Goal: Information Seeking & Learning: Learn about a topic

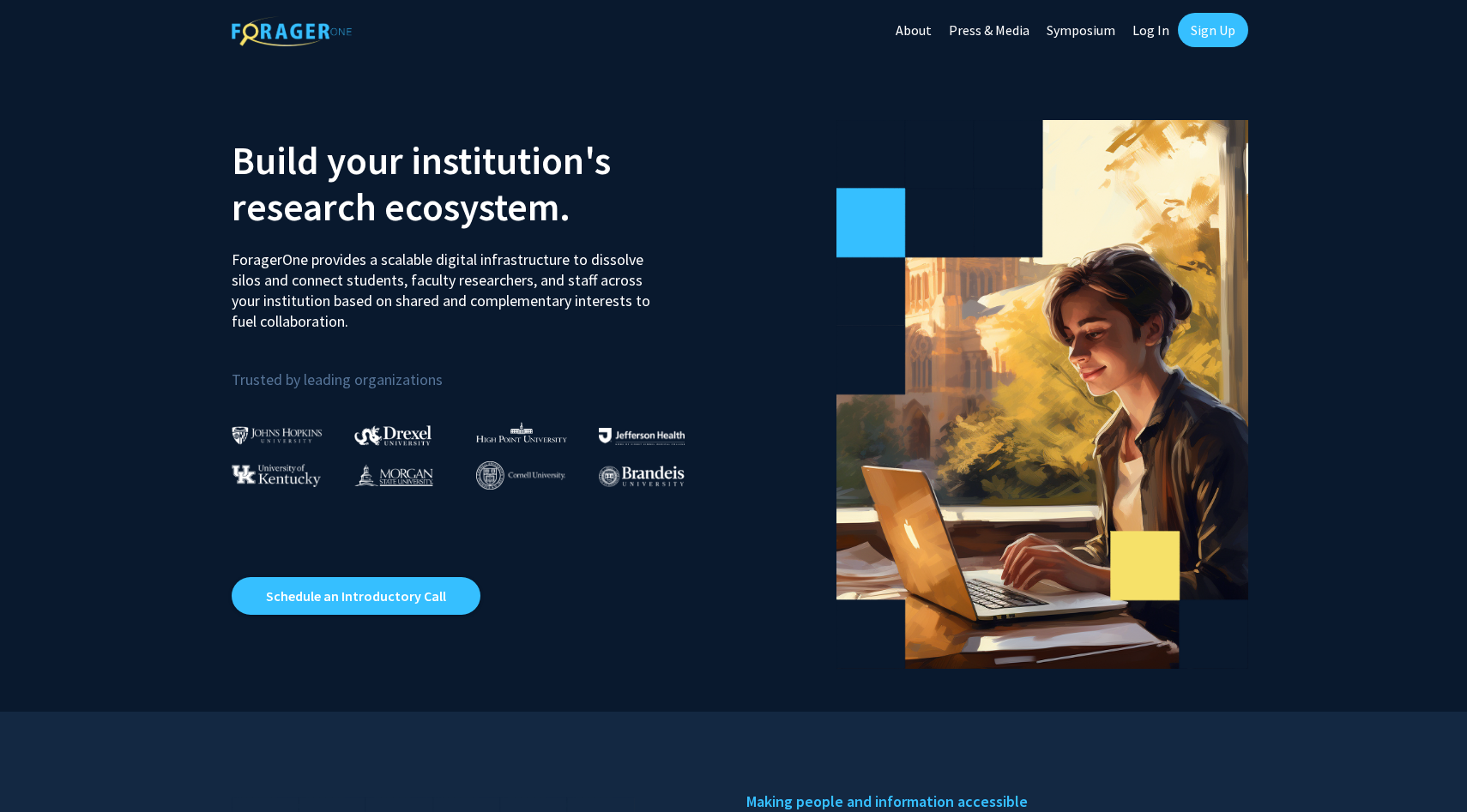
click at [1140, 28] on link "Log In" at bounding box center [1150, 29] width 54 height 60
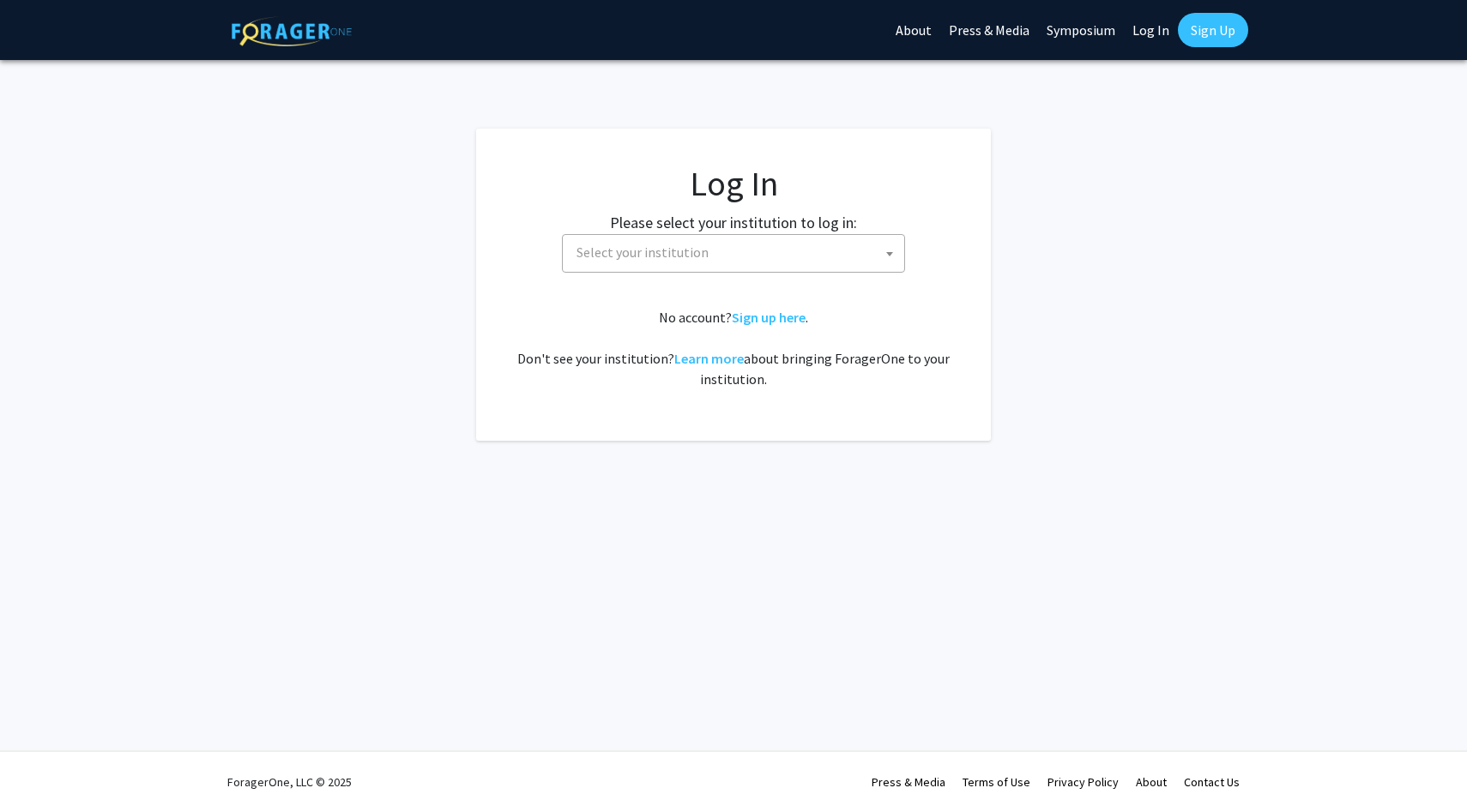
click at [735, 260] on span "Select your institution" at bounding box center [736, 252] width 334 height 35
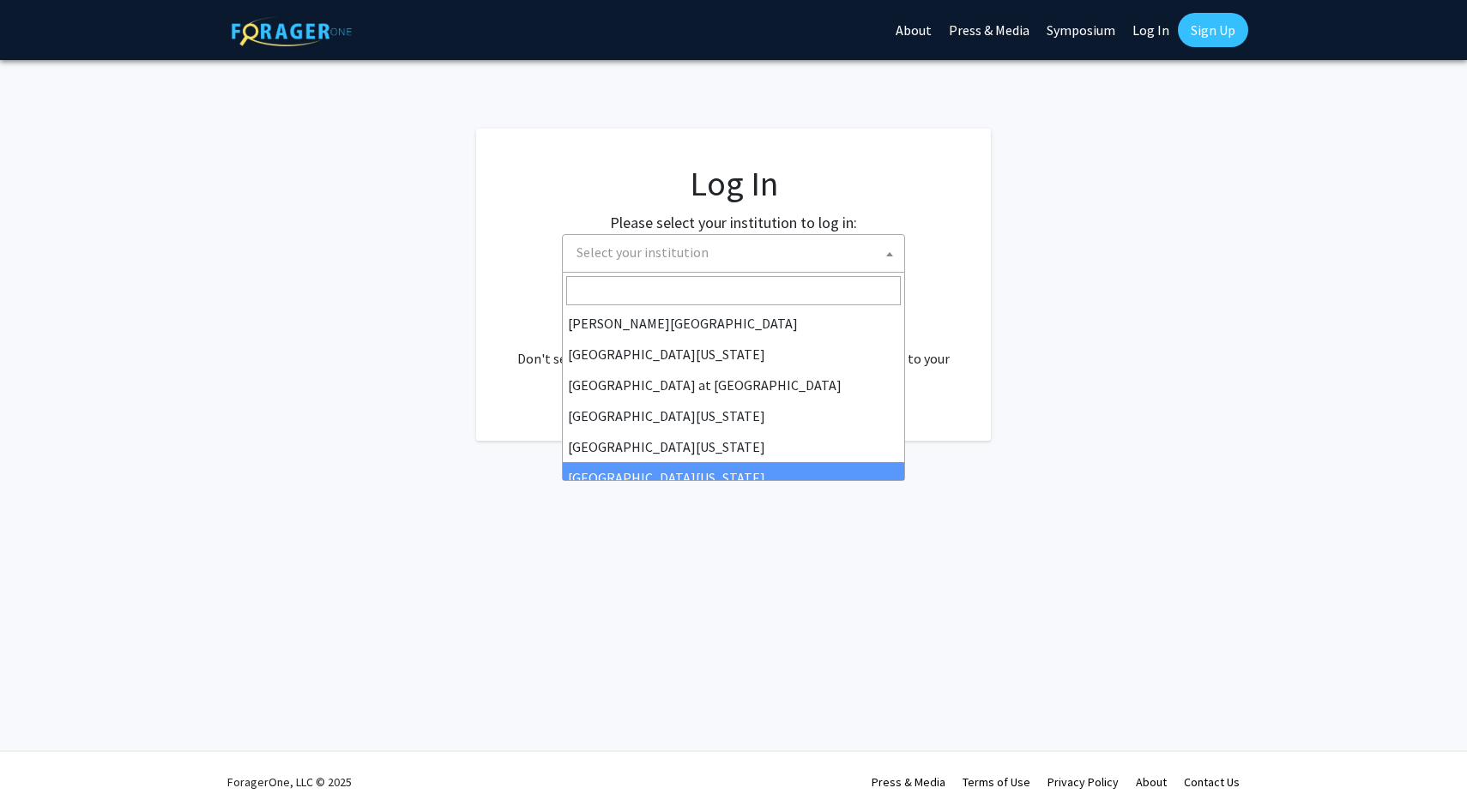
scroll to position [600, 0]
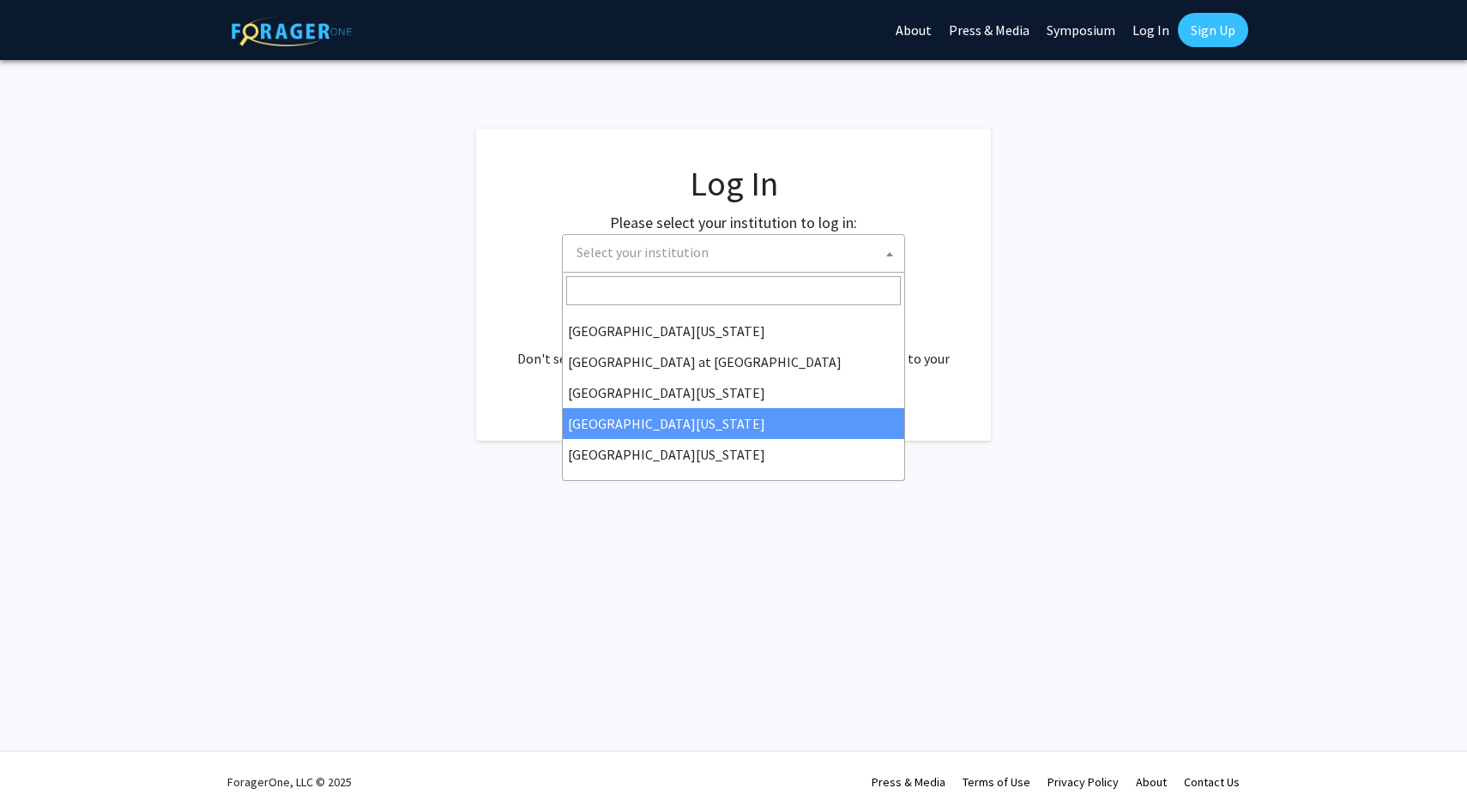
select select "31"
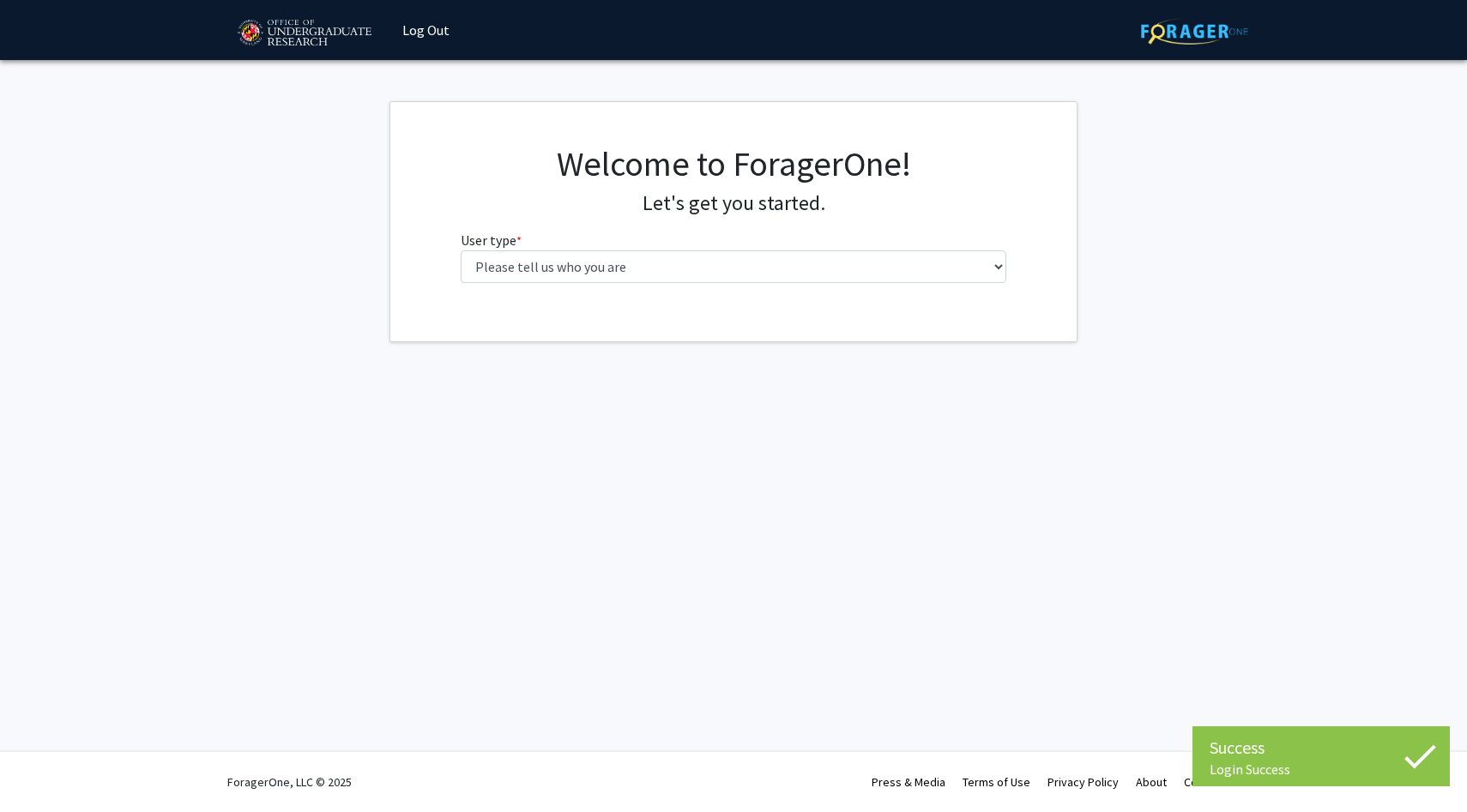
click at [630, 285] on div "Welcome to ForagerOne! Let's get you started. User type * required Please tell …" at bounding box center [734, 220] width 572 height 153
click at [645, 272] on select "Please tell us who you are Undergraduate Student Master's Student Doctoral Cand…" at bounding box center [734, 267] width 546 height 32
select select "1: undergrad"
click at [461, 251] on select "Please tell us who you are Undergraduate Student Master's Student Doctoral Cand…" at bounding box center [734, 267] width 546 height 32
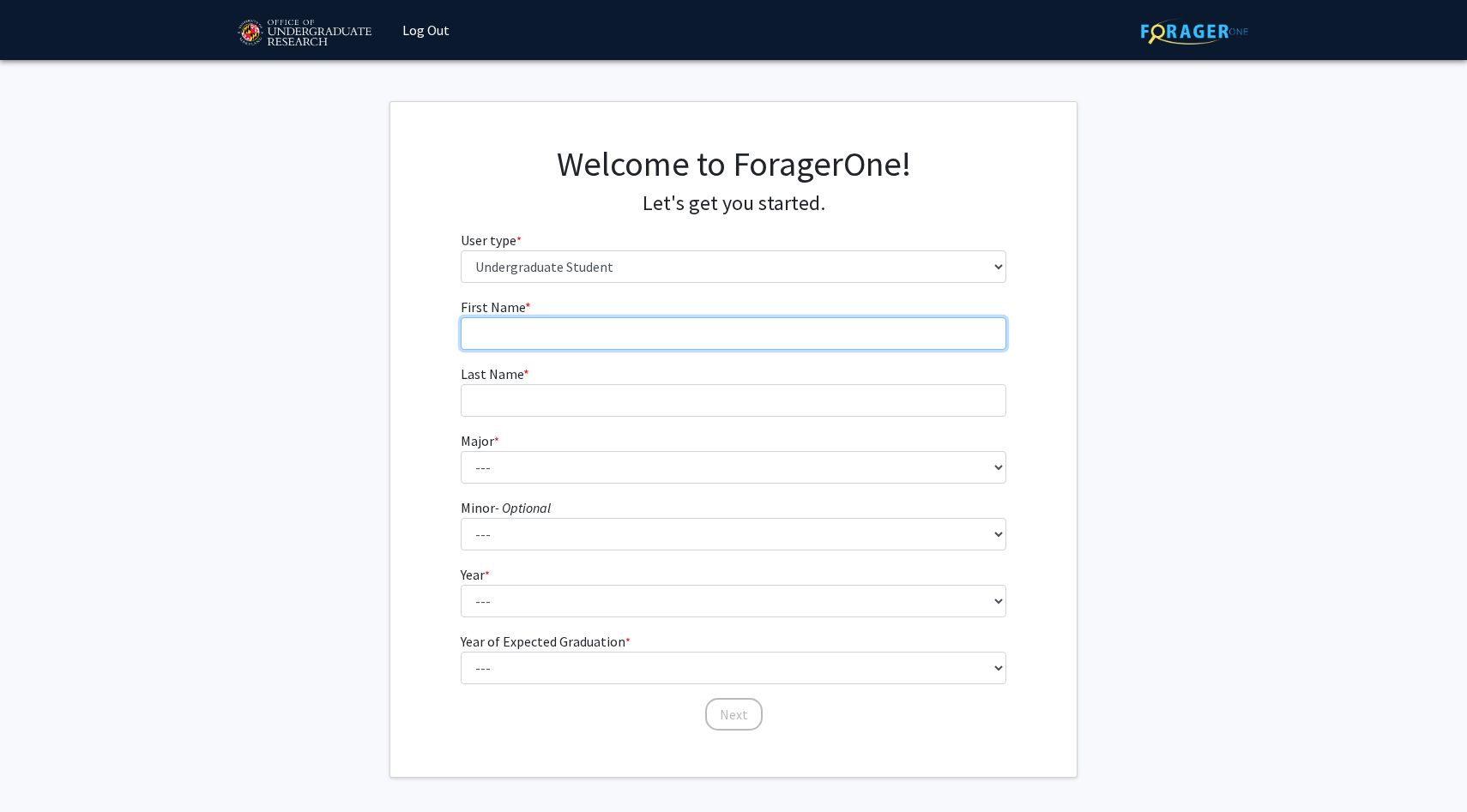
click at [755, 340] on input "First Name * required" at bounding box center [734, 333] width 546 height 32
type input "Roshna"
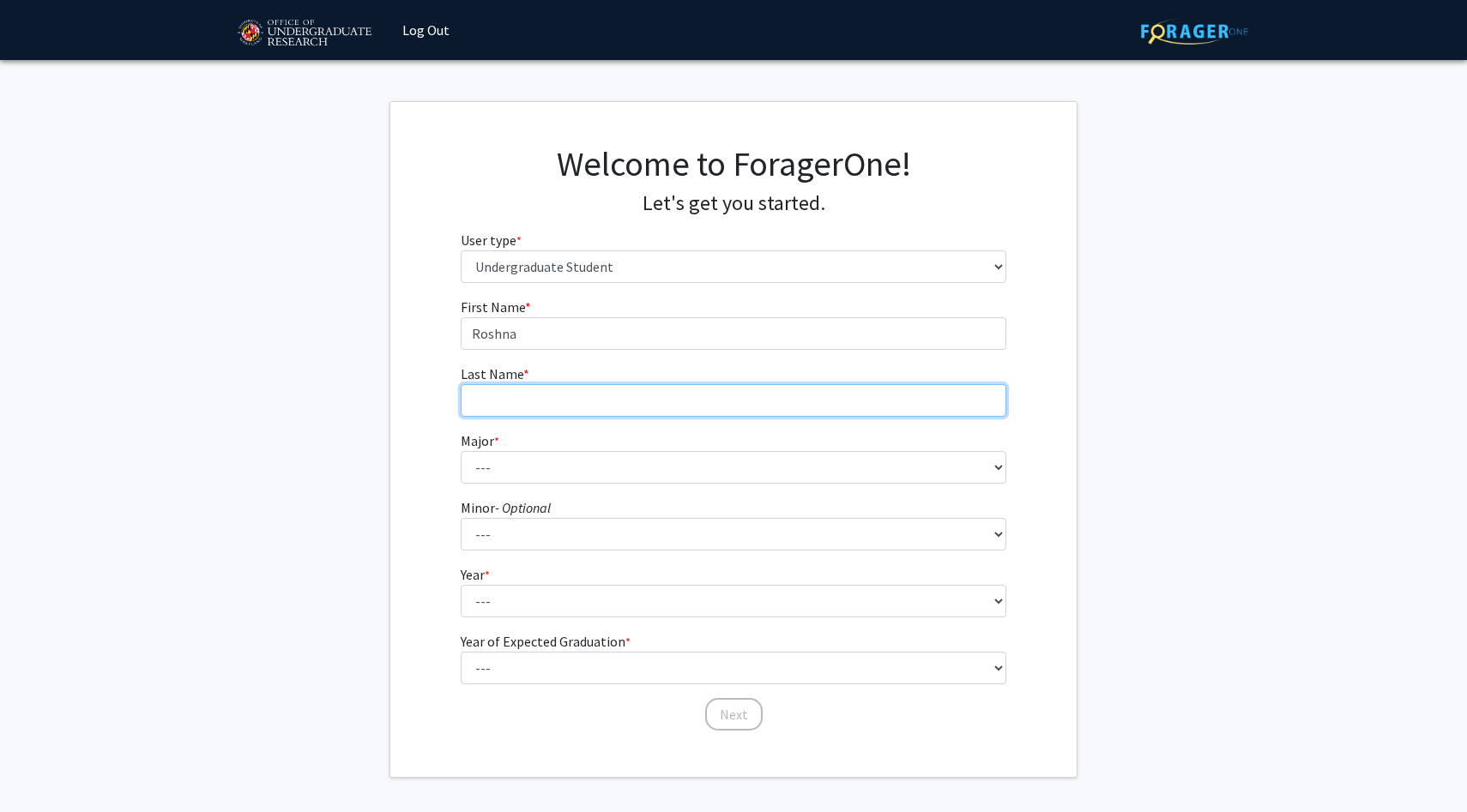
type input "Vijayan"
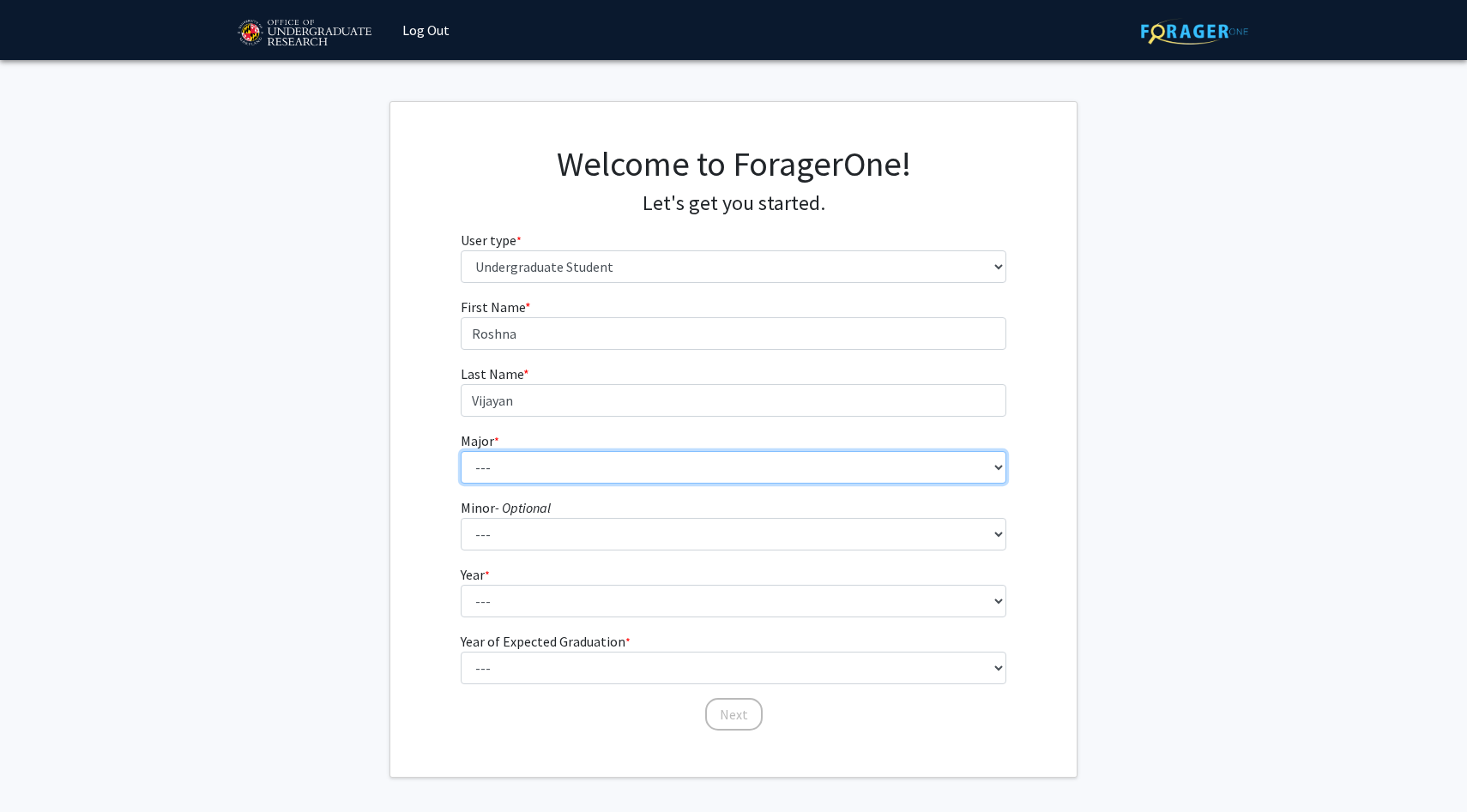
click at [540, 461] on select "--- Accounting Aerospace Engineering African American and Africana Studies Agri…" at bounding box center [734, 468] width 546 height 32
select select "14: 2315"
click at [461, 451] on select "--- Accounting Aerospace Engineering African American and Africana Studies Agri…" at bounding box center [734, 468] width 546 height 32
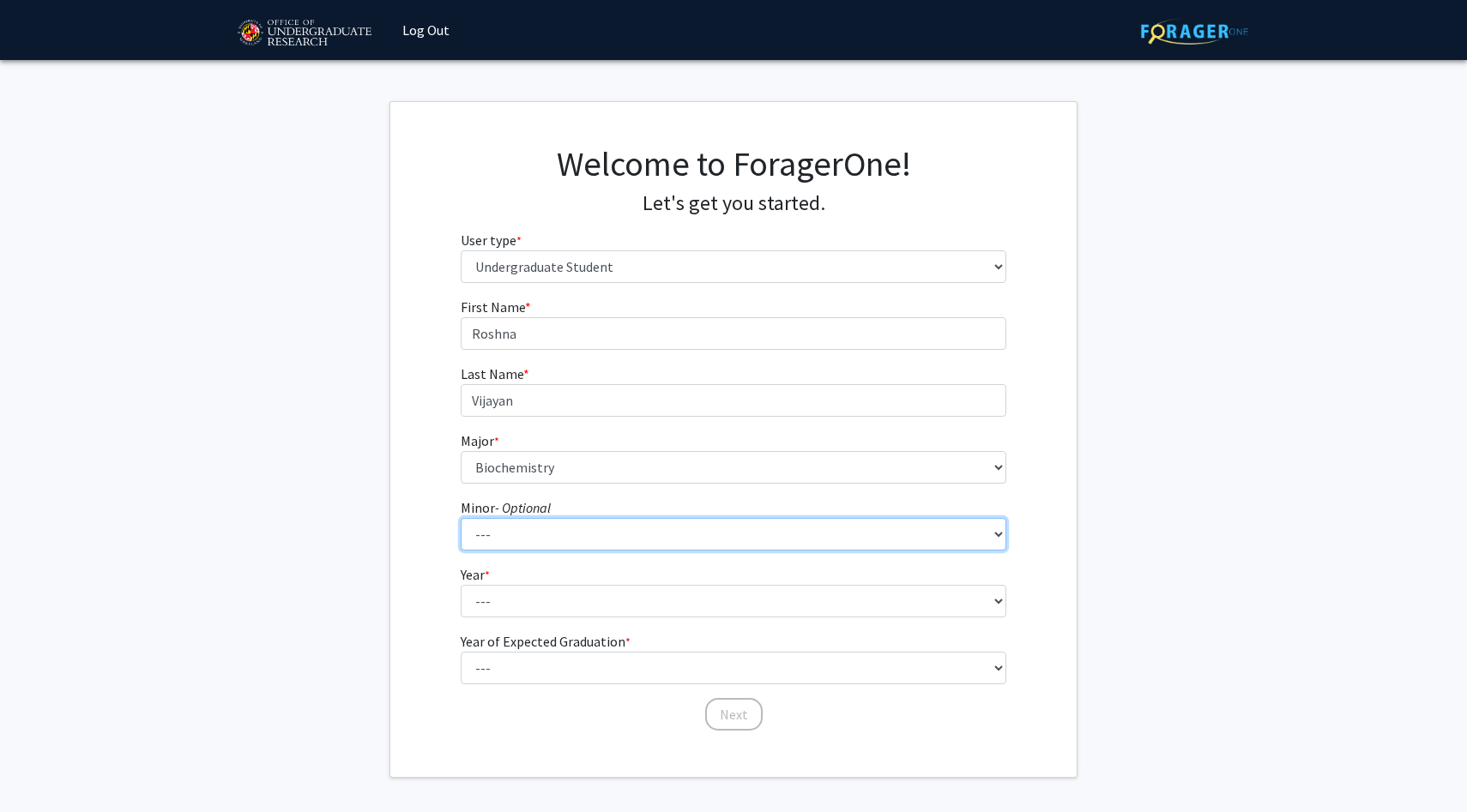
click at [503, 541] on select "--- Actuarial Mathematics Advanced Cybersecurity Experience for Students Africa…" at bounding box center [734, 534] width 546 height 32
click at [461, 518] on select "--- Actuarial Mathematics Advanced Cybersecurity Experience for Students Africa…" at bounding box center [734, 534] width 546 height 32
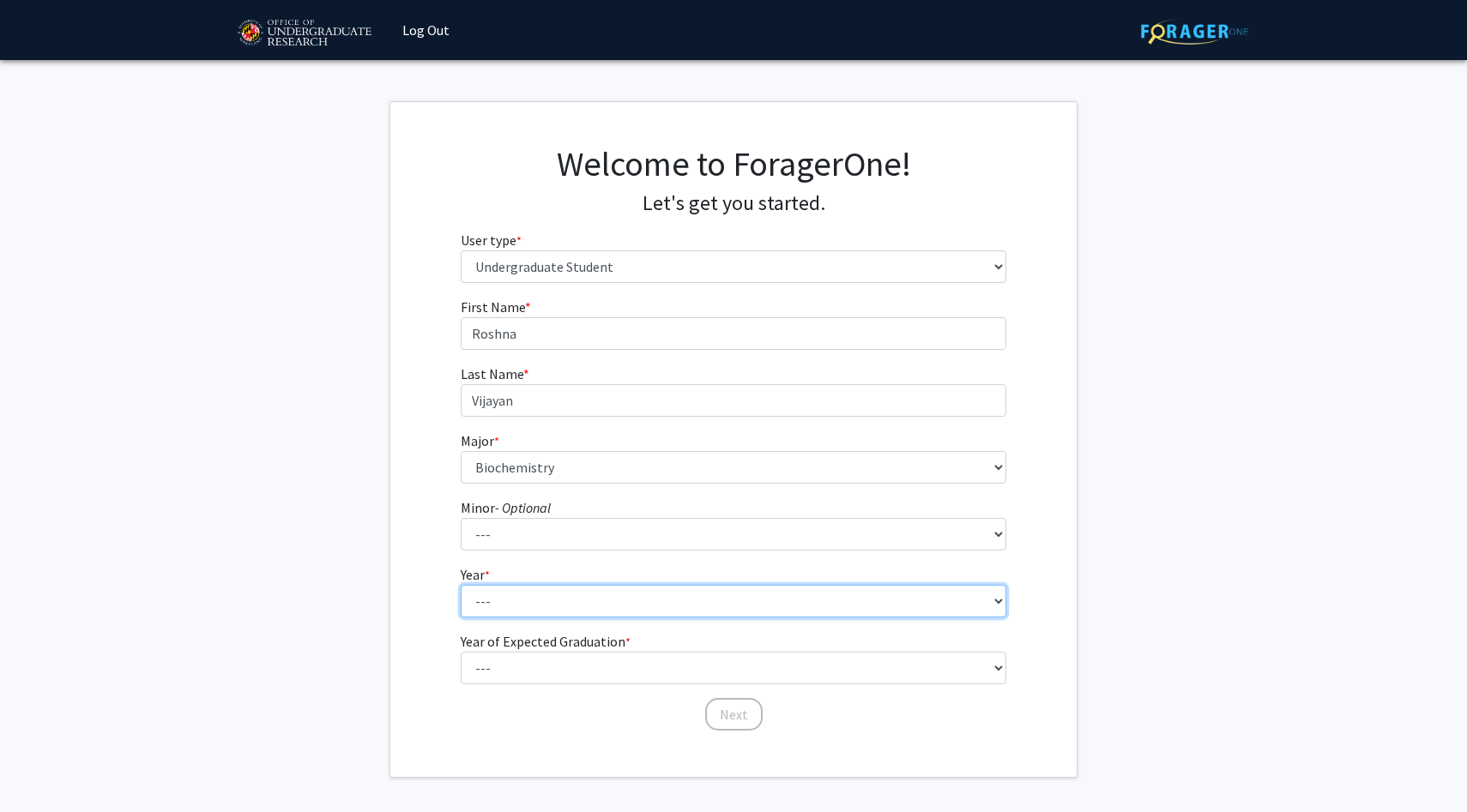
click at [484, 614] on select "--- First-year Sophomore Junior Senior Postbaccalaureate Certificate" at bounding box center [734, 601] width 546 height 32
select select "2: sophomore"
click at [461, 585] on select "--- First-year Sophomore Junior Senior Postbaccalaureate Certificate" at bounding box center [734, 601] width 546 height 32
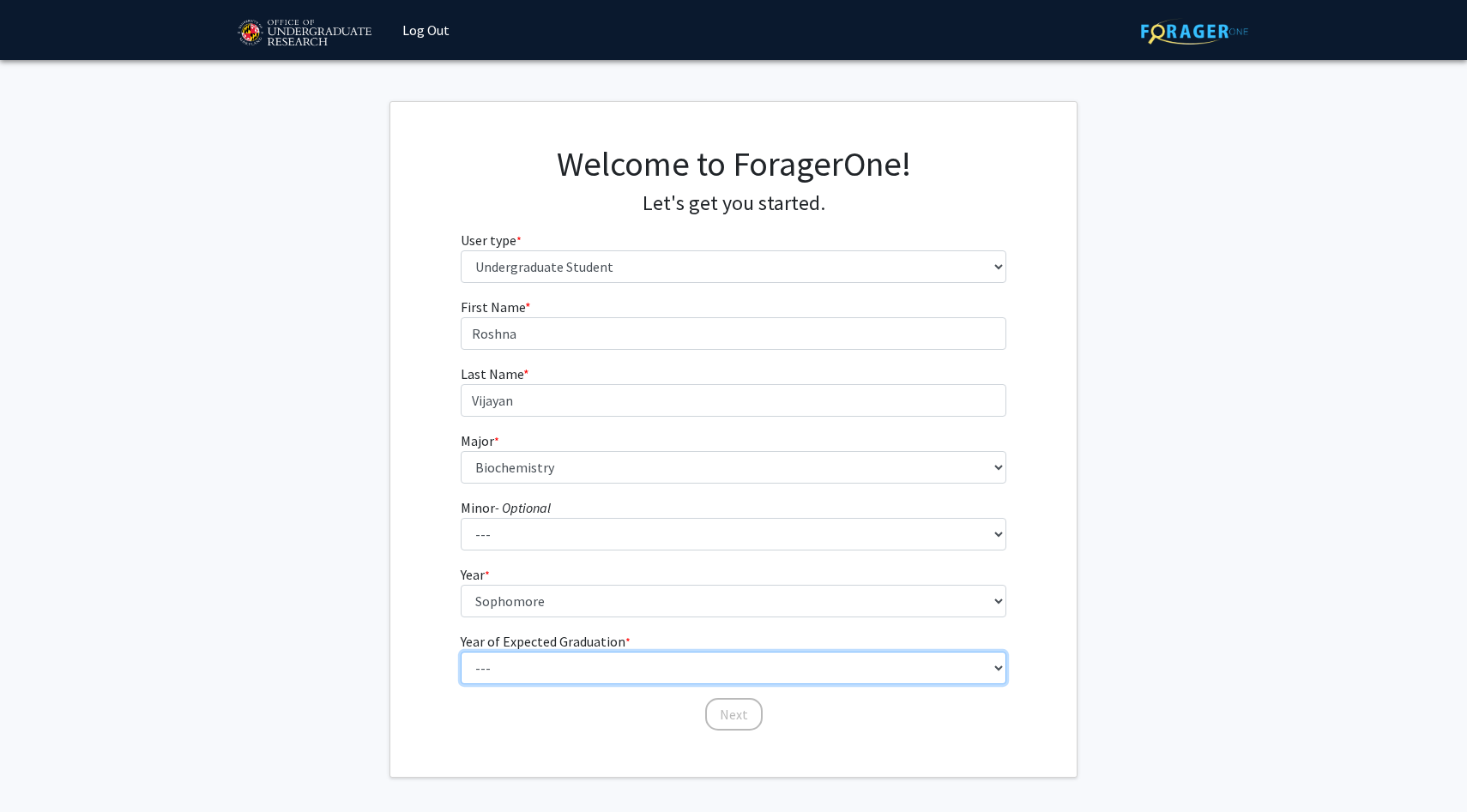
click at [513, 681] on select "--- 2025 2026 2027 2028 2029 2030 2031 2032 2033 2034" at bounding box center [734, 668] width 546 height 32
select select "4: 2028"
click at [461, 652] on select "--- 2025 2026 2027 2028 2029 2030 2031 2032 2033 2034" at bounding box center [734, 668] width 546 height 32
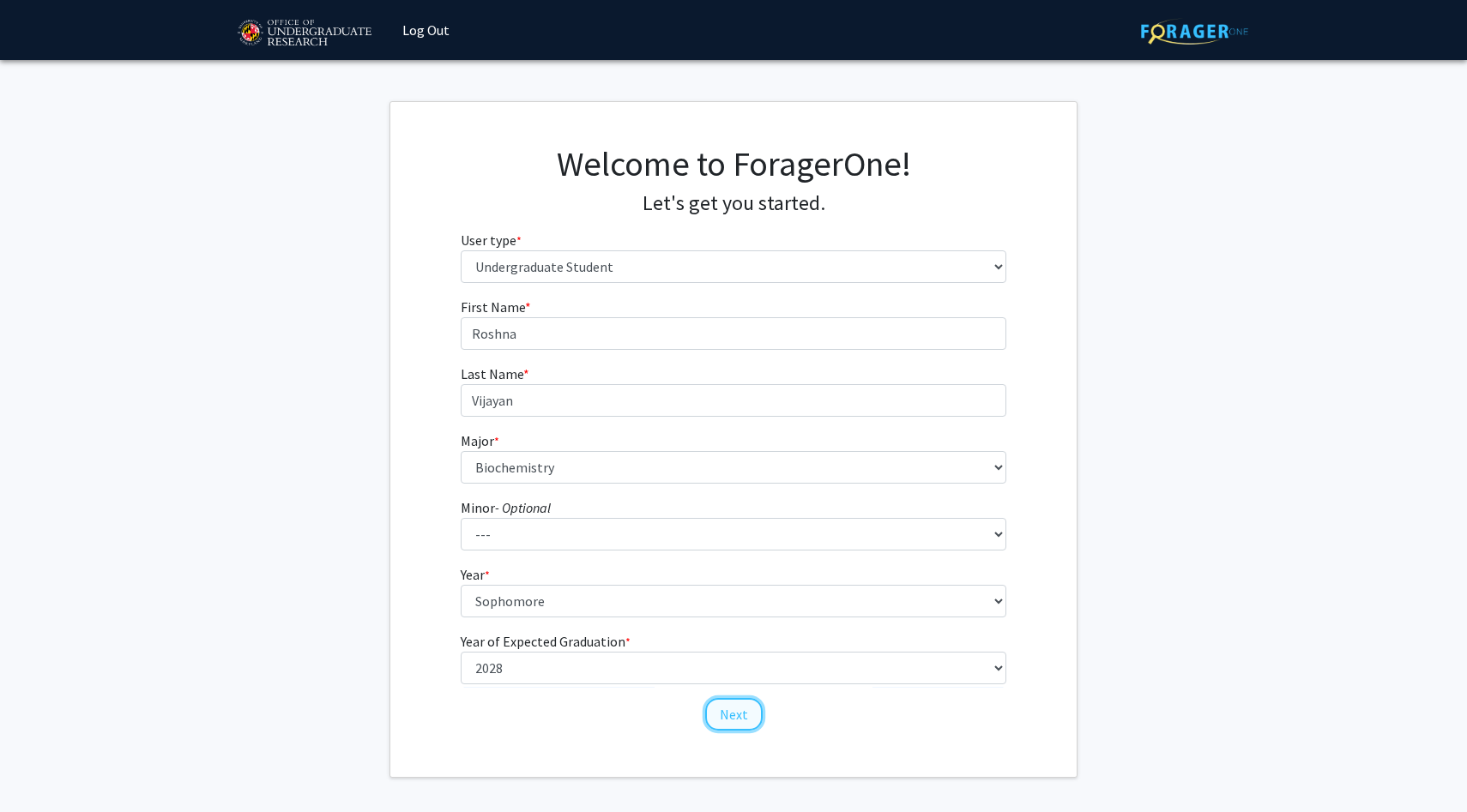
click at [718, 713] on button "Next" at bounding box center [734, 715] width 58 height 32
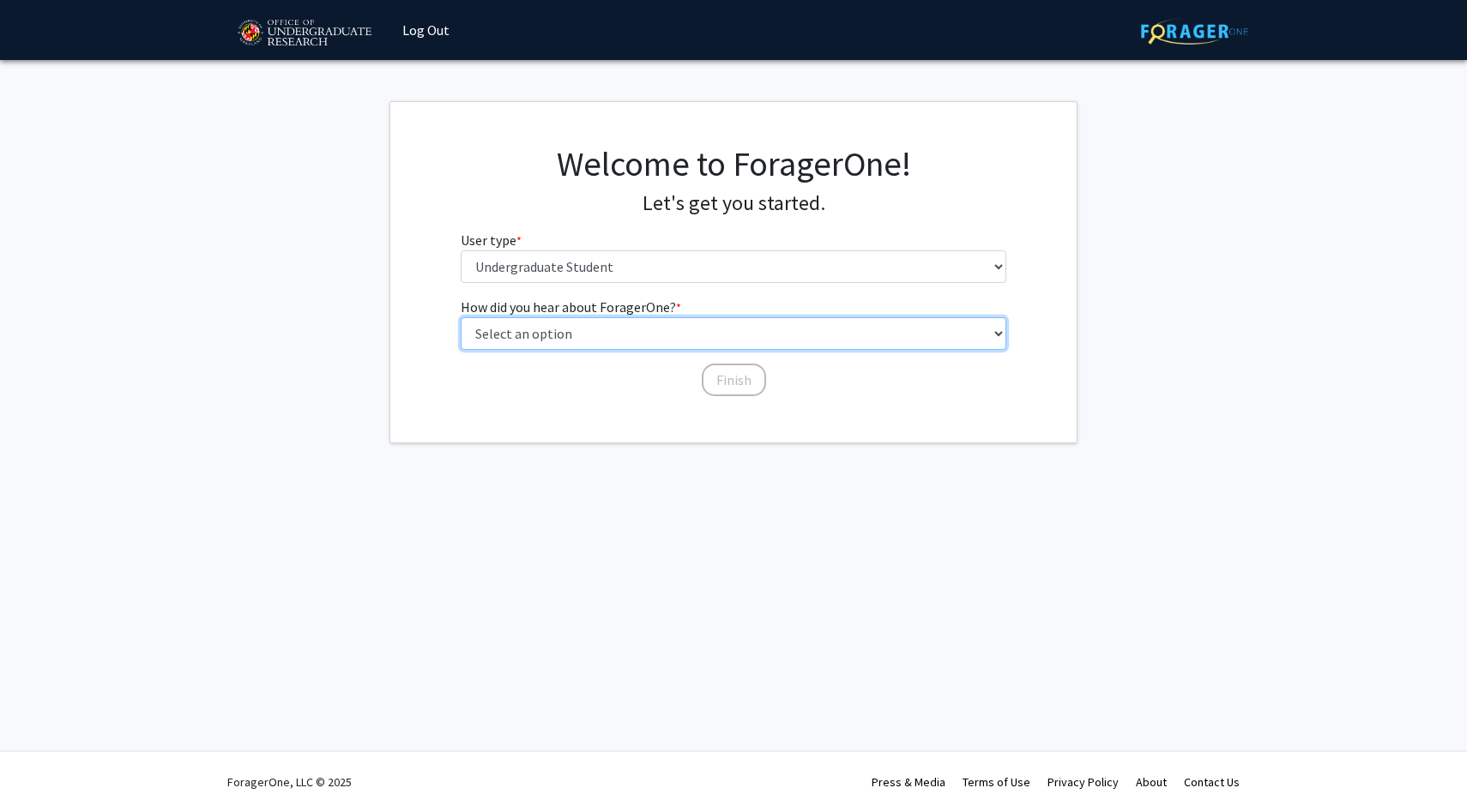
click at [661, 333] on select "Select an option Peer/student recommendation Faculty/staff recommendation Unive…" at bounding box center [734, 333] width 546 height 32
select select "3: university_website"
click at [461, 317] on select "Select an option Peer/student recommendation Faculty/staff recommendation Unive…" at bounding box center [734, 333] width 546 height 32
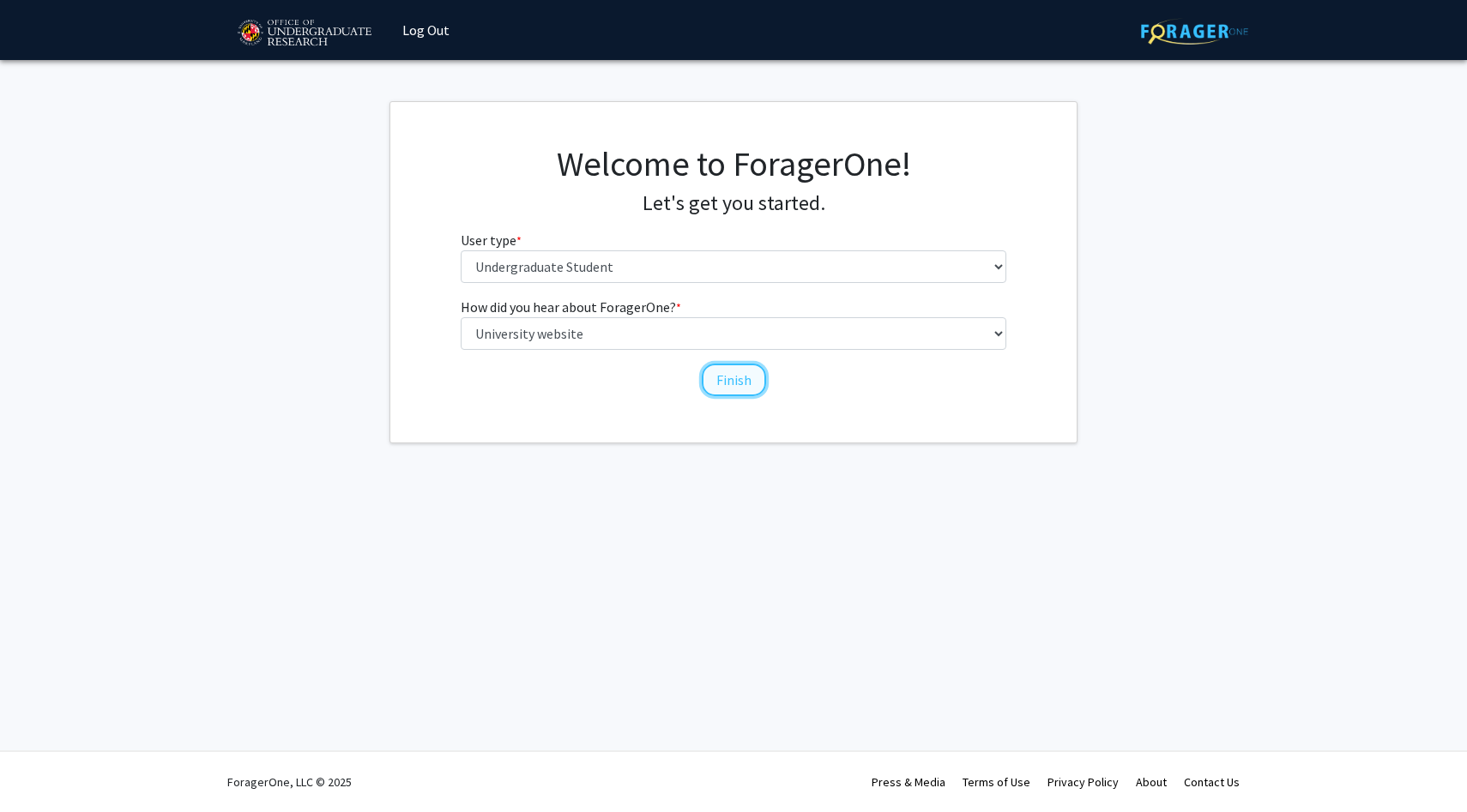
click at [723, 380] on button "Finish" at bounding box center [734, 380] width 64 height 32
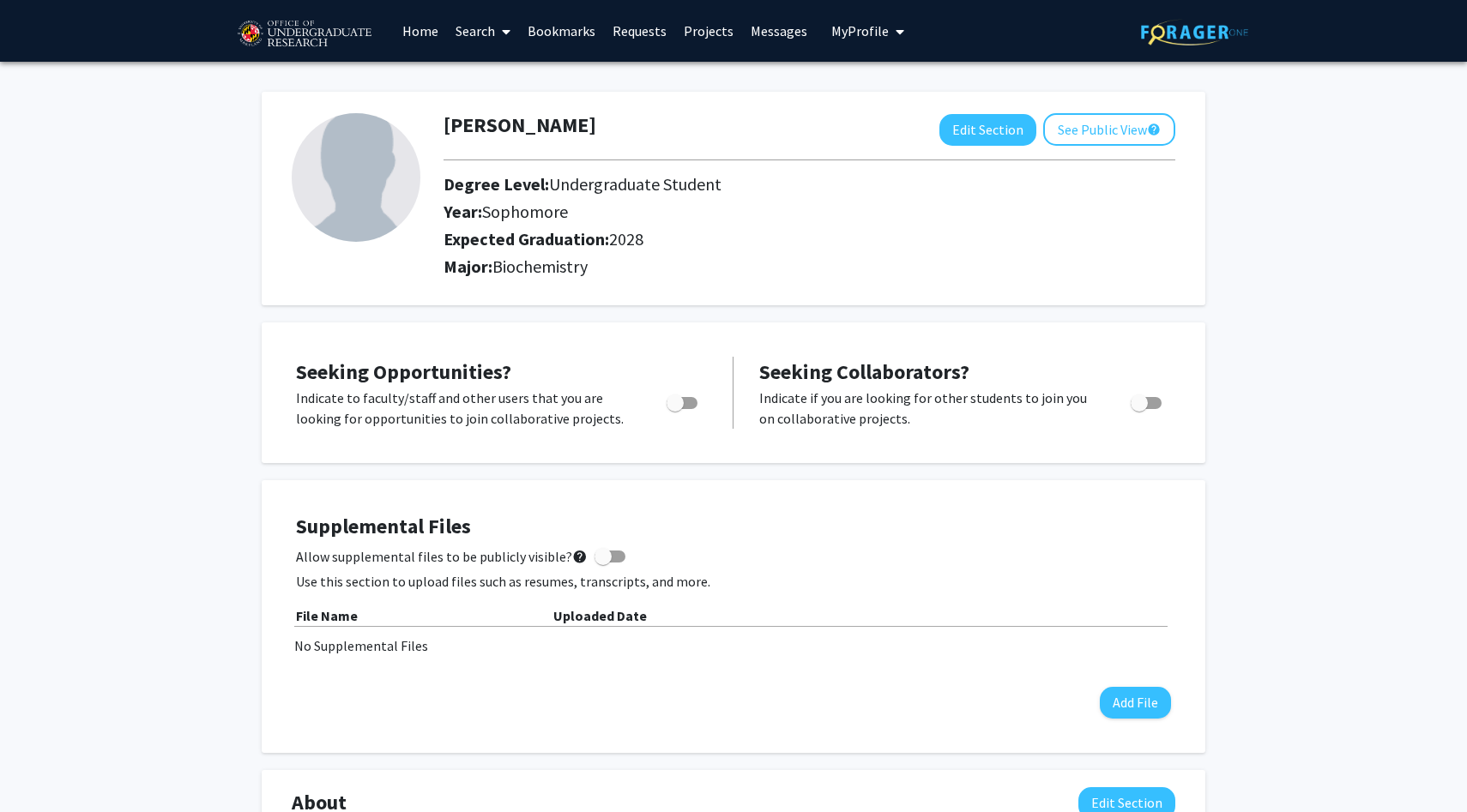
click at [637, 25] on link "Requests" at bounding box center [639, 30] width 71 height 60
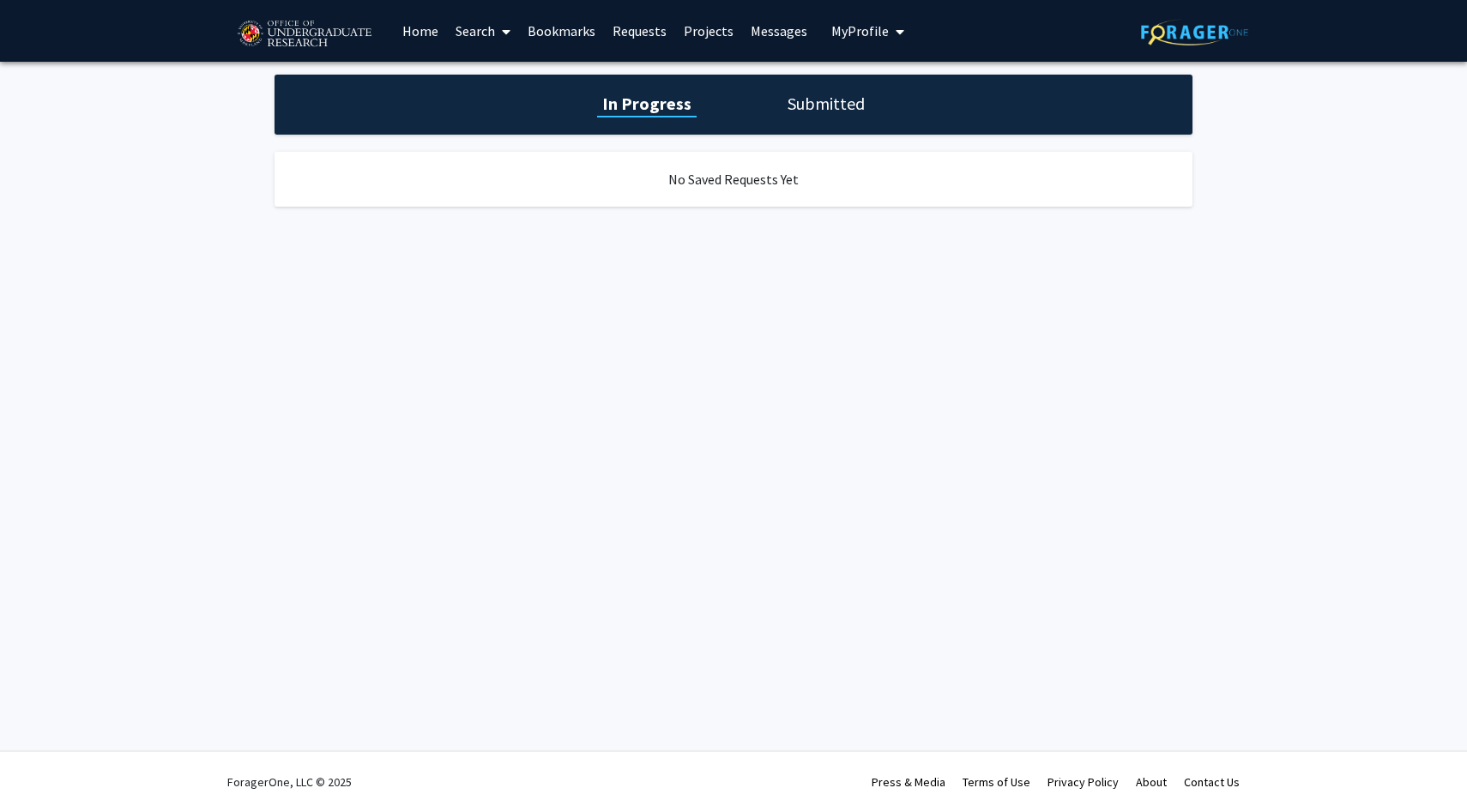
click at [705, 32] on link "Projects" at bounding box center [708, 30] width 67 height 60
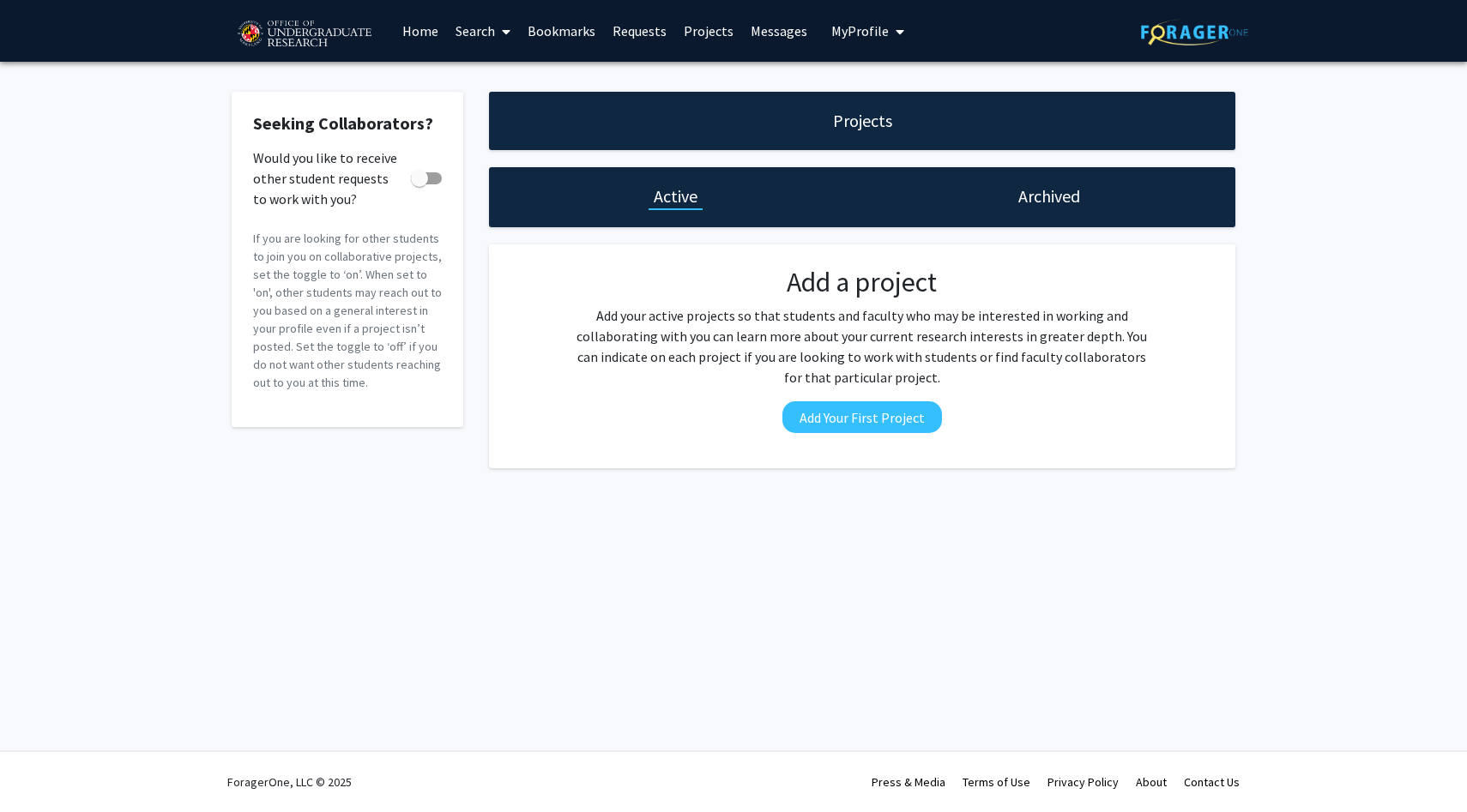
click at [756, 41] on link "Messages" at bounding box center [779, 30] width 74 height 60
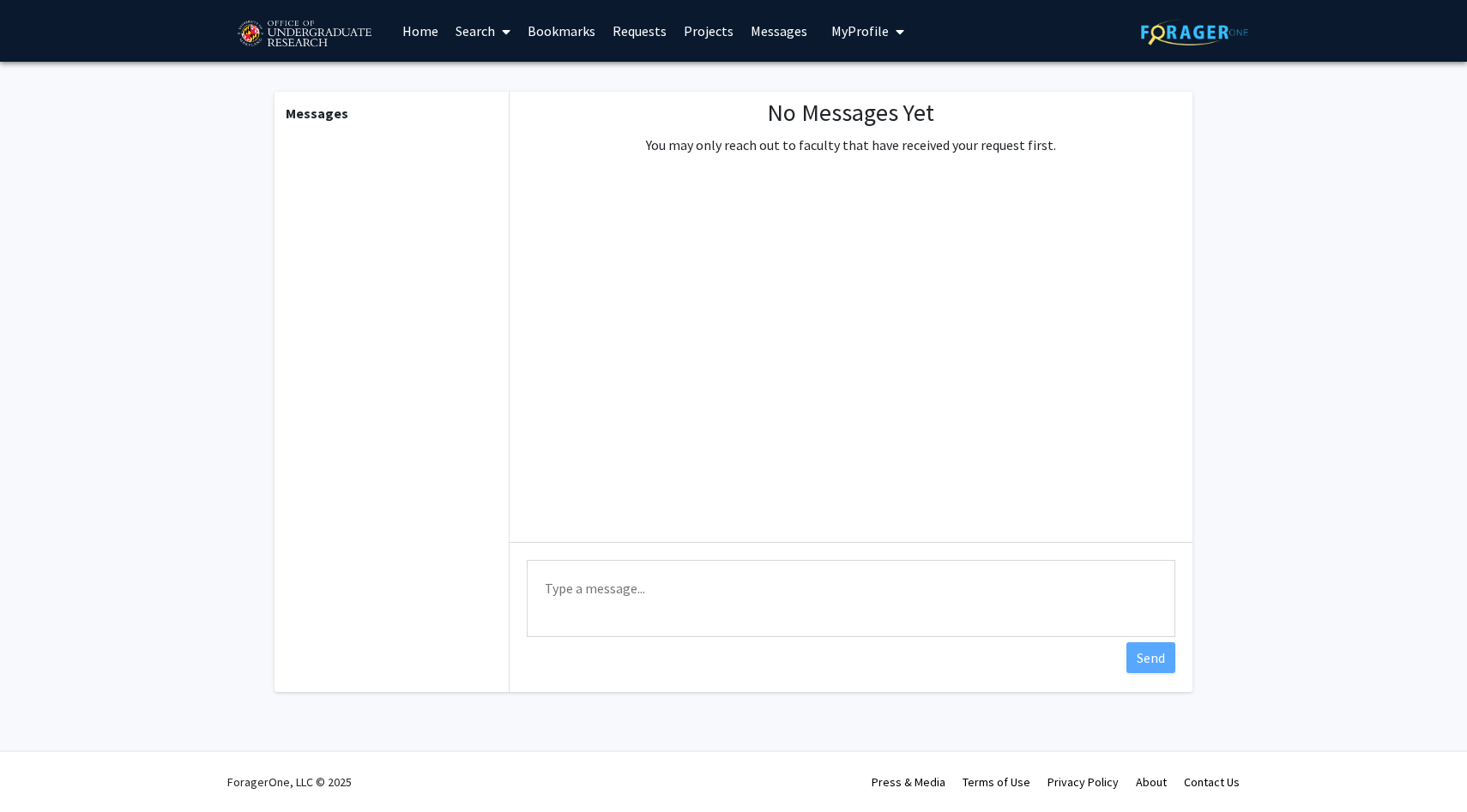
click at [480, 32] on link "Search" at bounding box center [483, 30] width 72 height 60
click at [490, 90] on span "Faculty/Staff" at bounding box center [509, 79] width 126 height 34
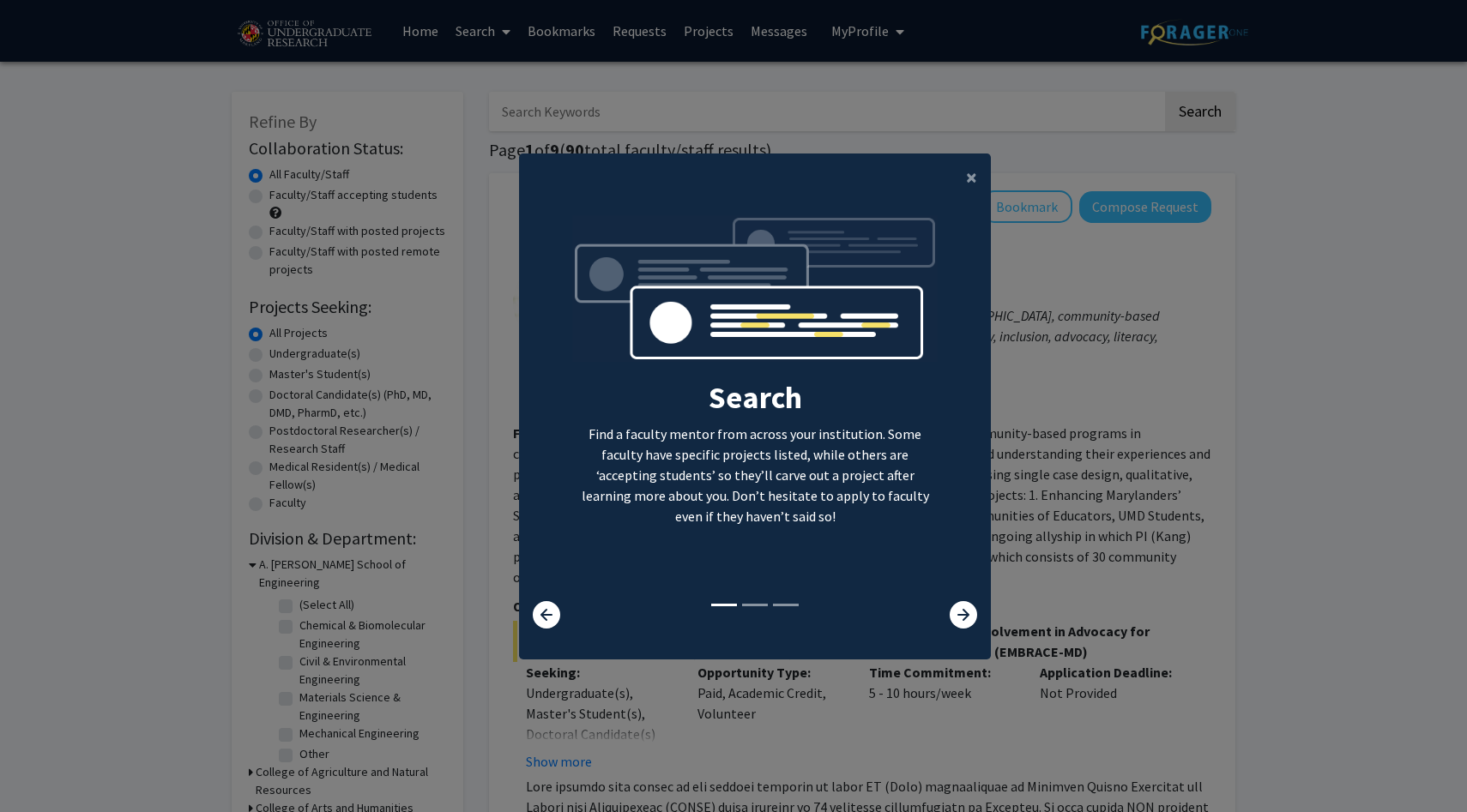
click at [968, 593] on div "Search Find a faculty mentor from across your institution. Some faculty have sp…" at bounding box center [754, 408] width 470 height 386
click at [964, 610] on icon at bounding box center [963, 614] width 27 height 27
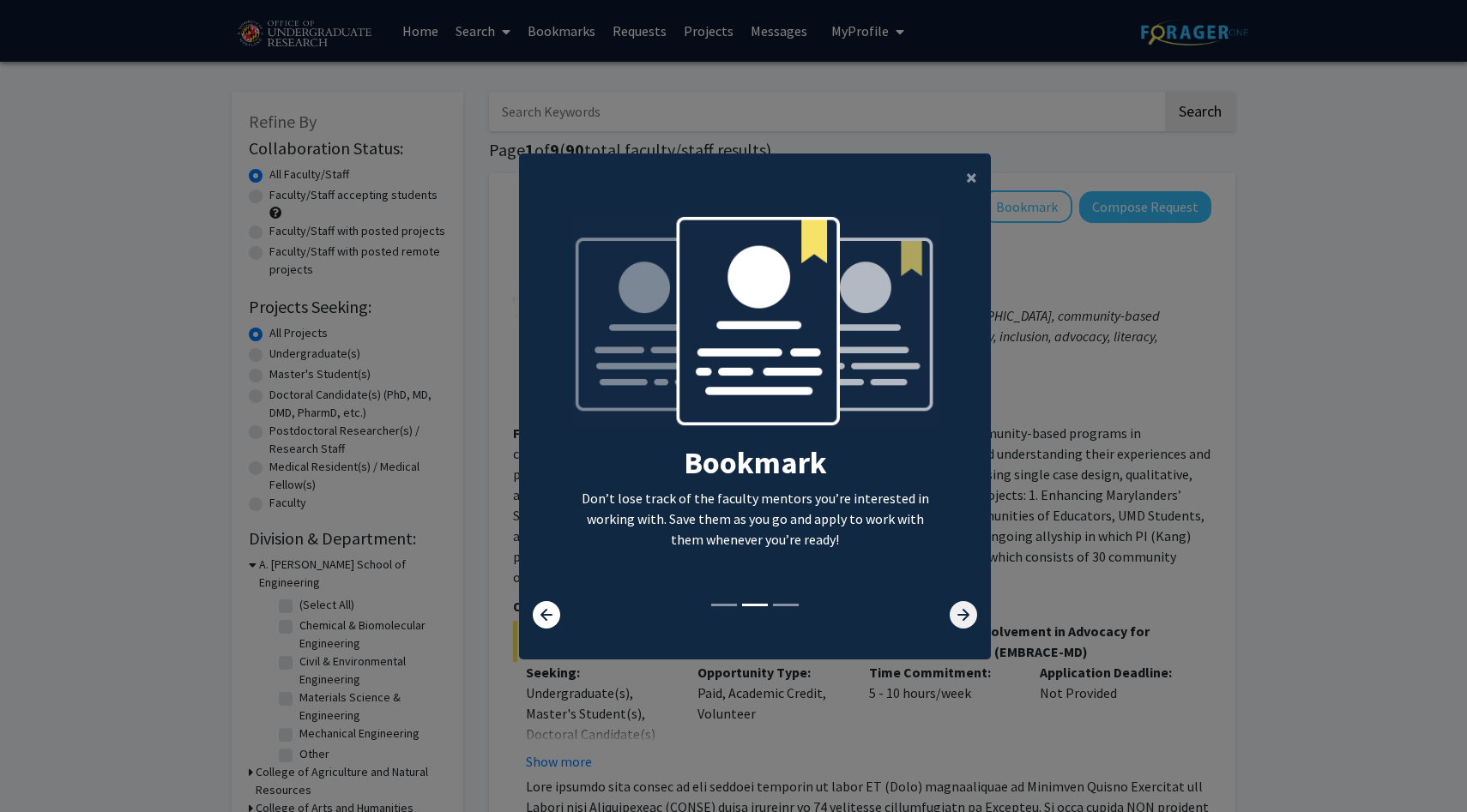
click at [964, 610] on icon at bounding box center [963, 614] width 27 height 27
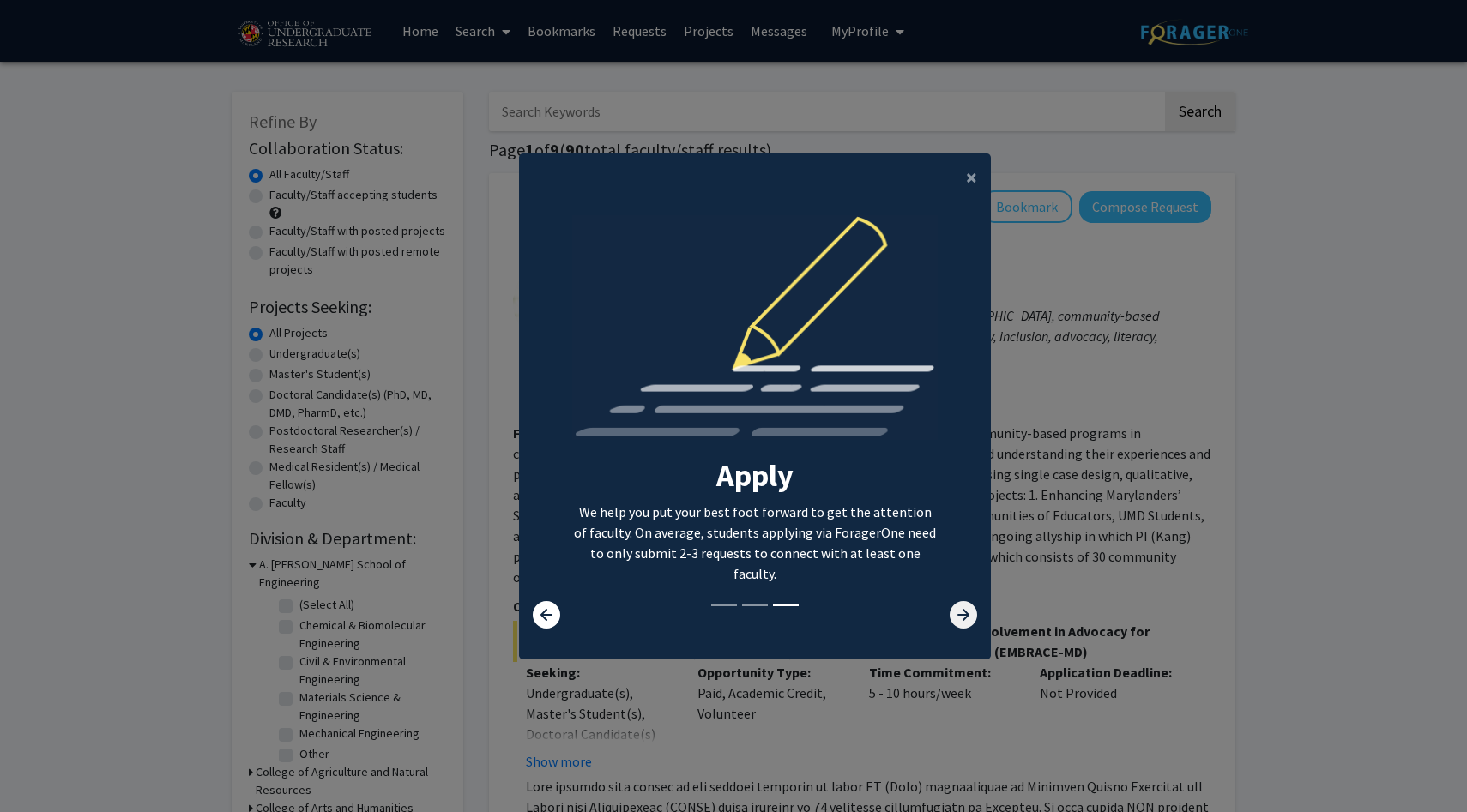
click at [962, 616] on icon at bounding box center [963, 614] width 27 height 27
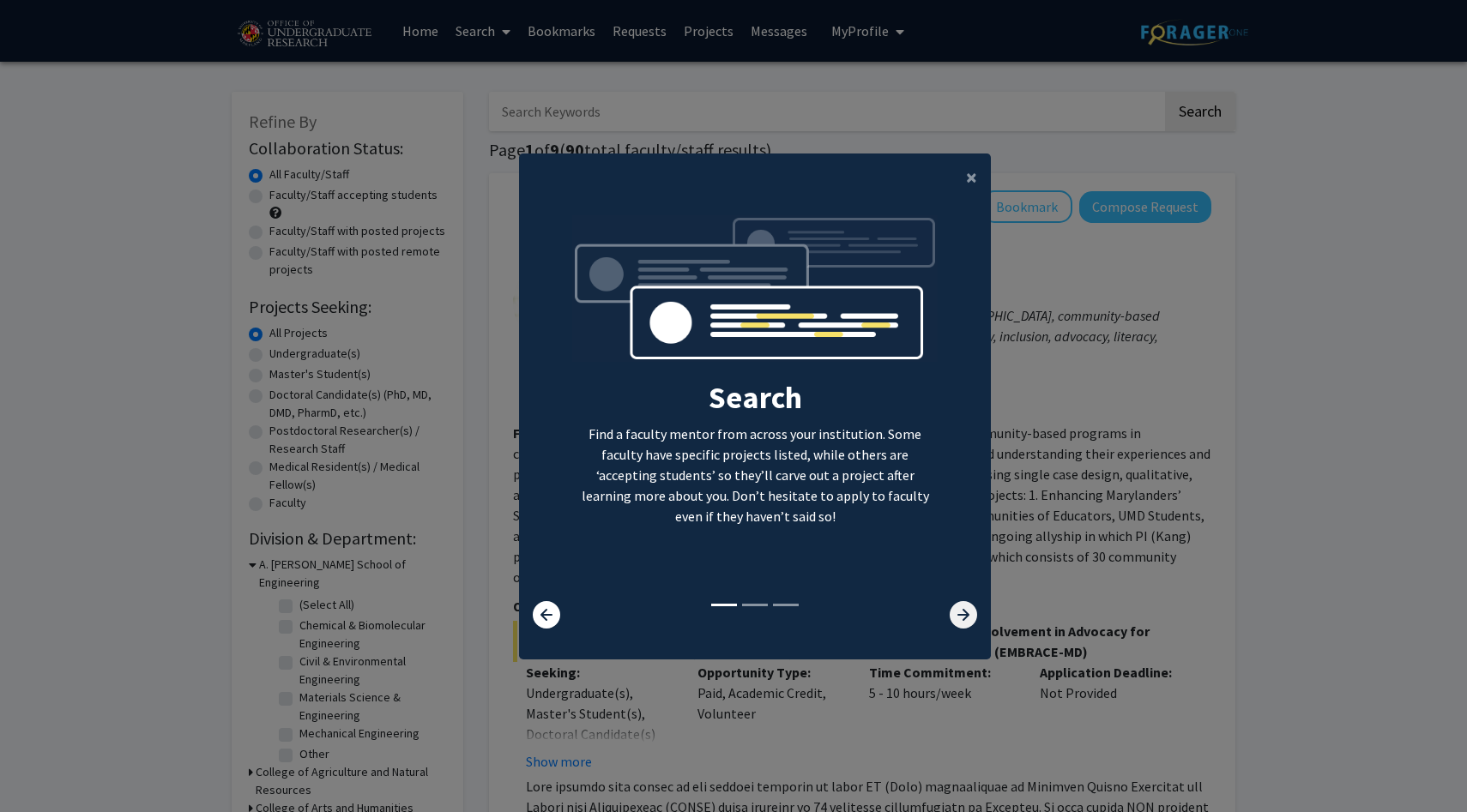
click at [962, 621] on icon at bounding box center [963, 614] width 27 height 27
click at [969, 187] on span "×" at bounding box center [971, 177] width 11 height 26
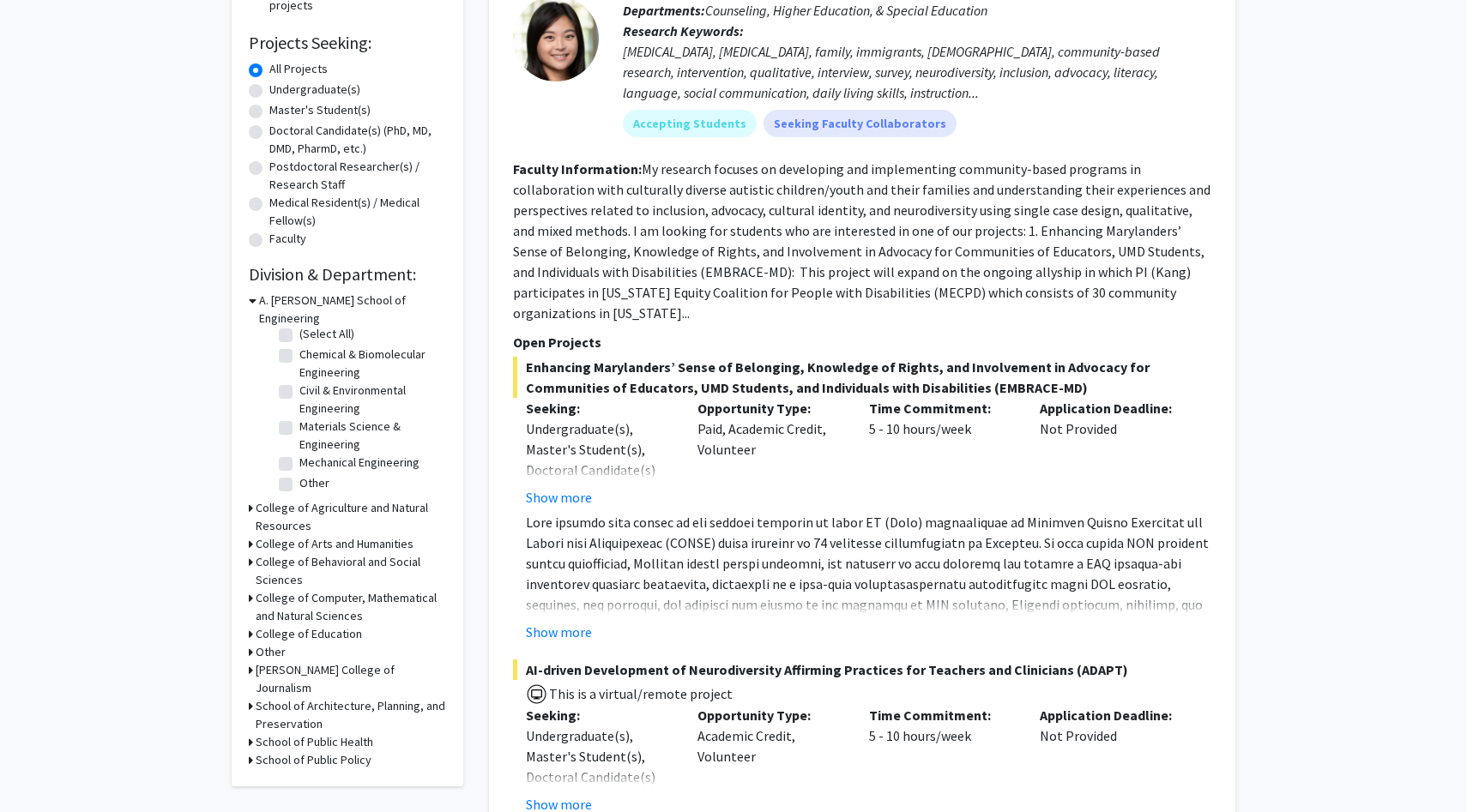
scroll to position [266, 0]
click at [292, 588] on h3 "College of Computer, Mathematical and Natural Sciences" at bounding box center [350, 606] width 190 height 36
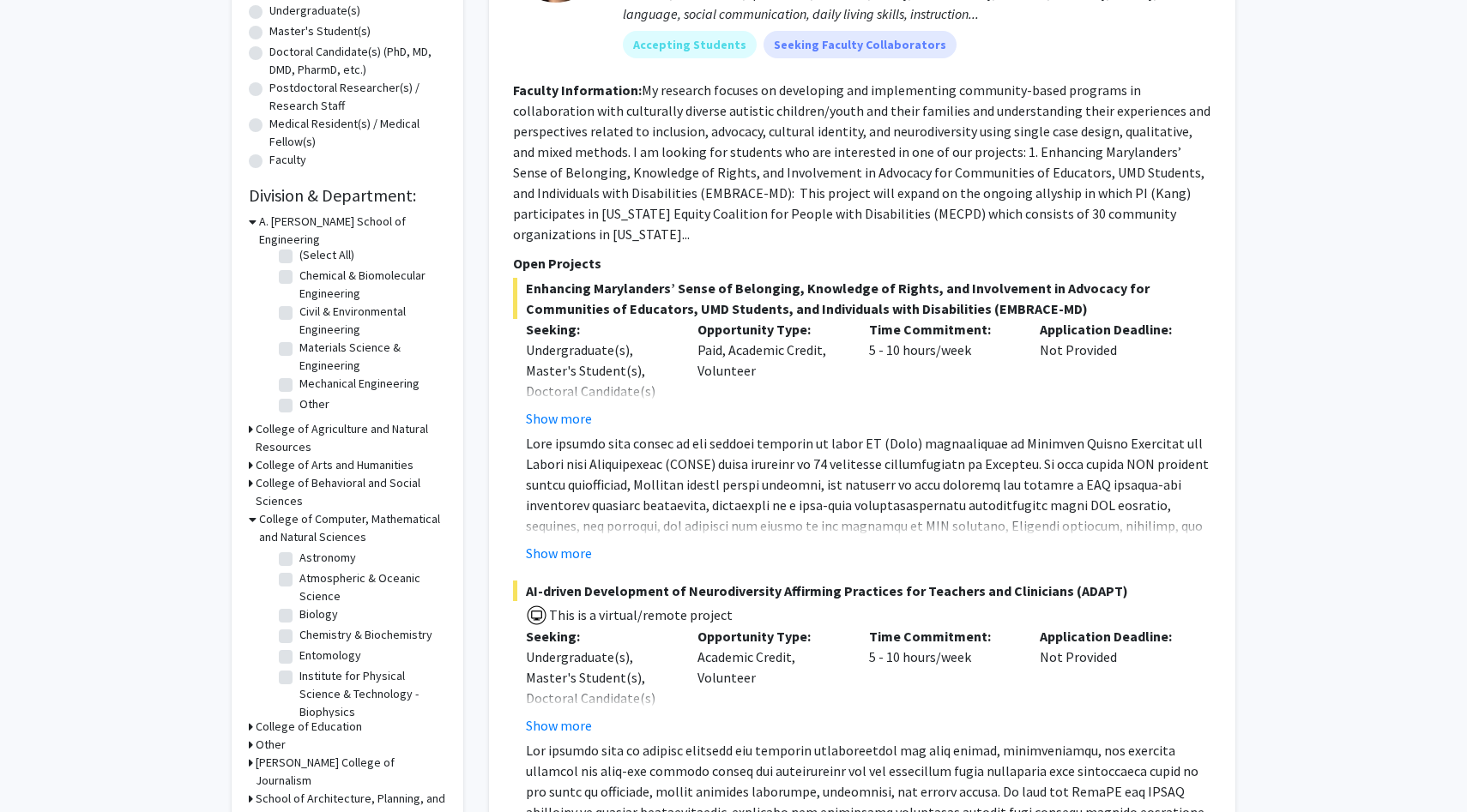
scroll to position [27, 0]
click at [299, 600] on label "Biology" at bounding box center [318, 609] width 39 height 18
click at [299, 600] on input "Biology" at bounding box center [305, 606] width 11 height 11
checkbox input "true"
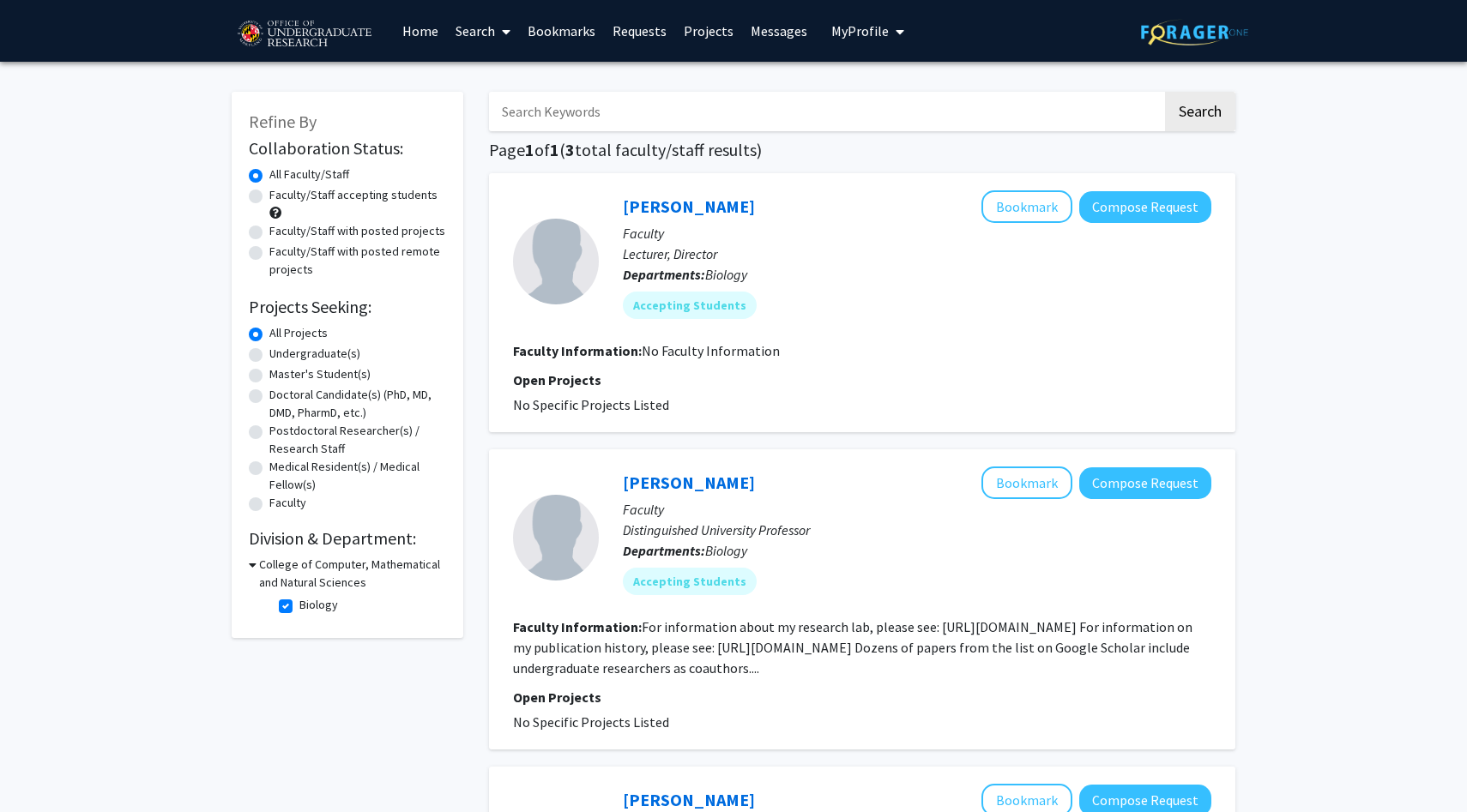
click at [293, 579] on h3 "College of Computer, Mathematical and Natural Sciences" at bounding box center [353, 574] width 187 height 36
click at [293, 579] on h3 "College of Computer, Mathematical and Natural Sciences" at bounding box center [350, 574] width 190 height 36
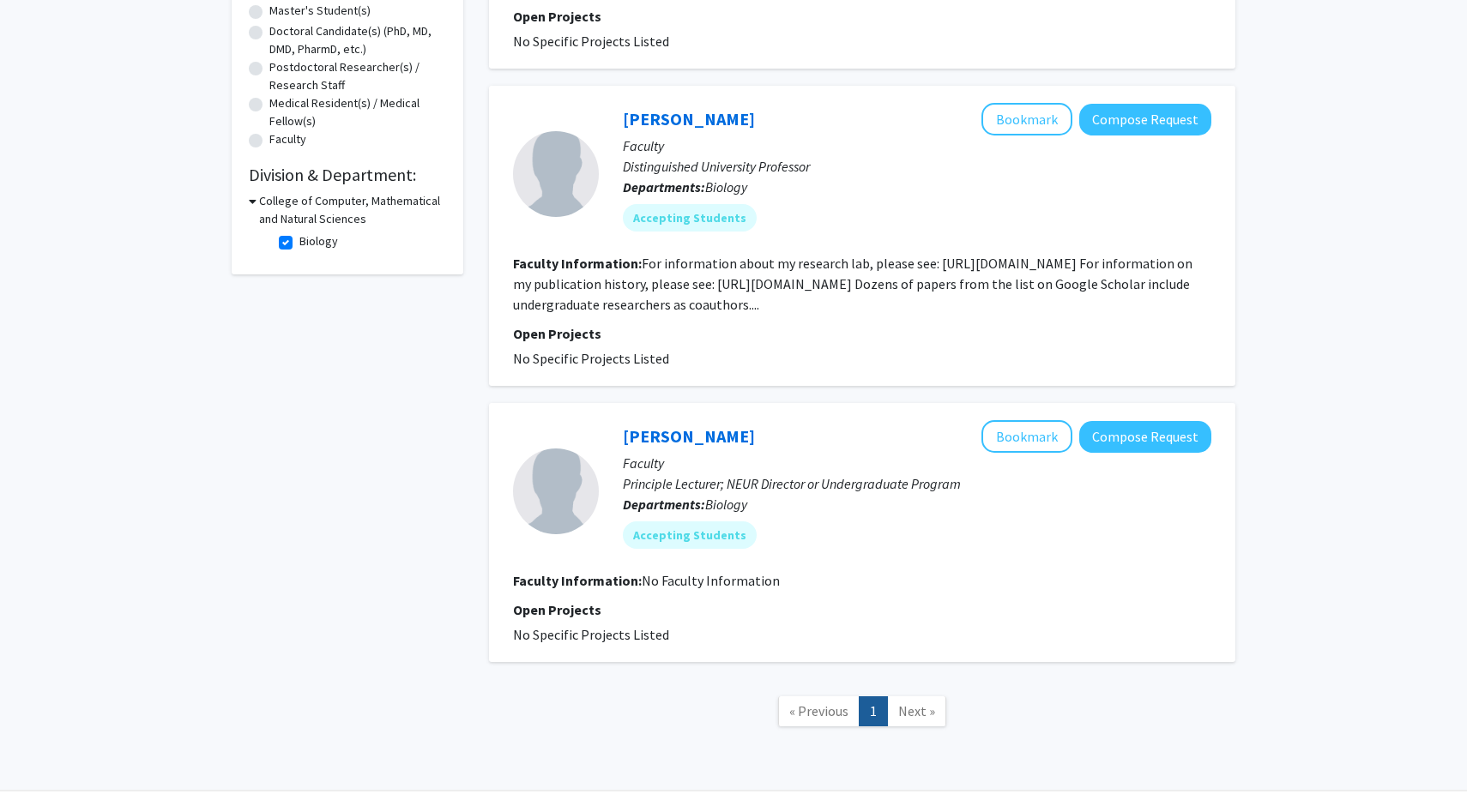
scroll to position [380, 0]
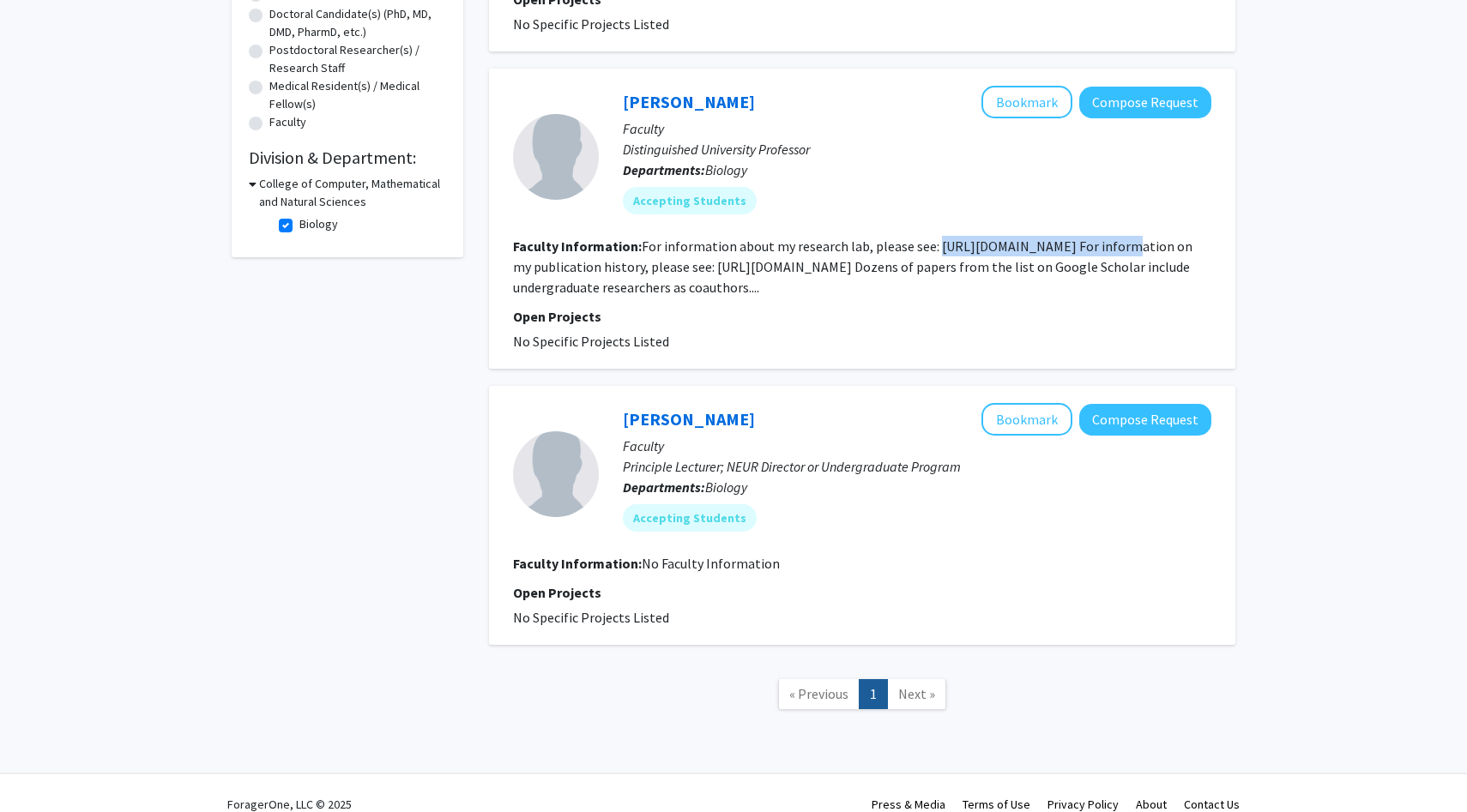
drag, startPoint x: 932, startPoint y: 246, endPoint x: 1122, endPoint y: 257, distance: 190.3
click at [1122, 256] on section "Faculty Information: For information about my research lab, please see: https:/…" at bounding box center [862, 266] width 698 height 62
click at [1099, 251] on fg-read-more "For information about my research lab, please see: https://science.umd.edu/biol…" at bounding box center [853, 267] width 680 height 59
drag, startPoint x: 1183, startPoint y: 254, endPoint x: 932, endPoint y: 246, distance: 251.1
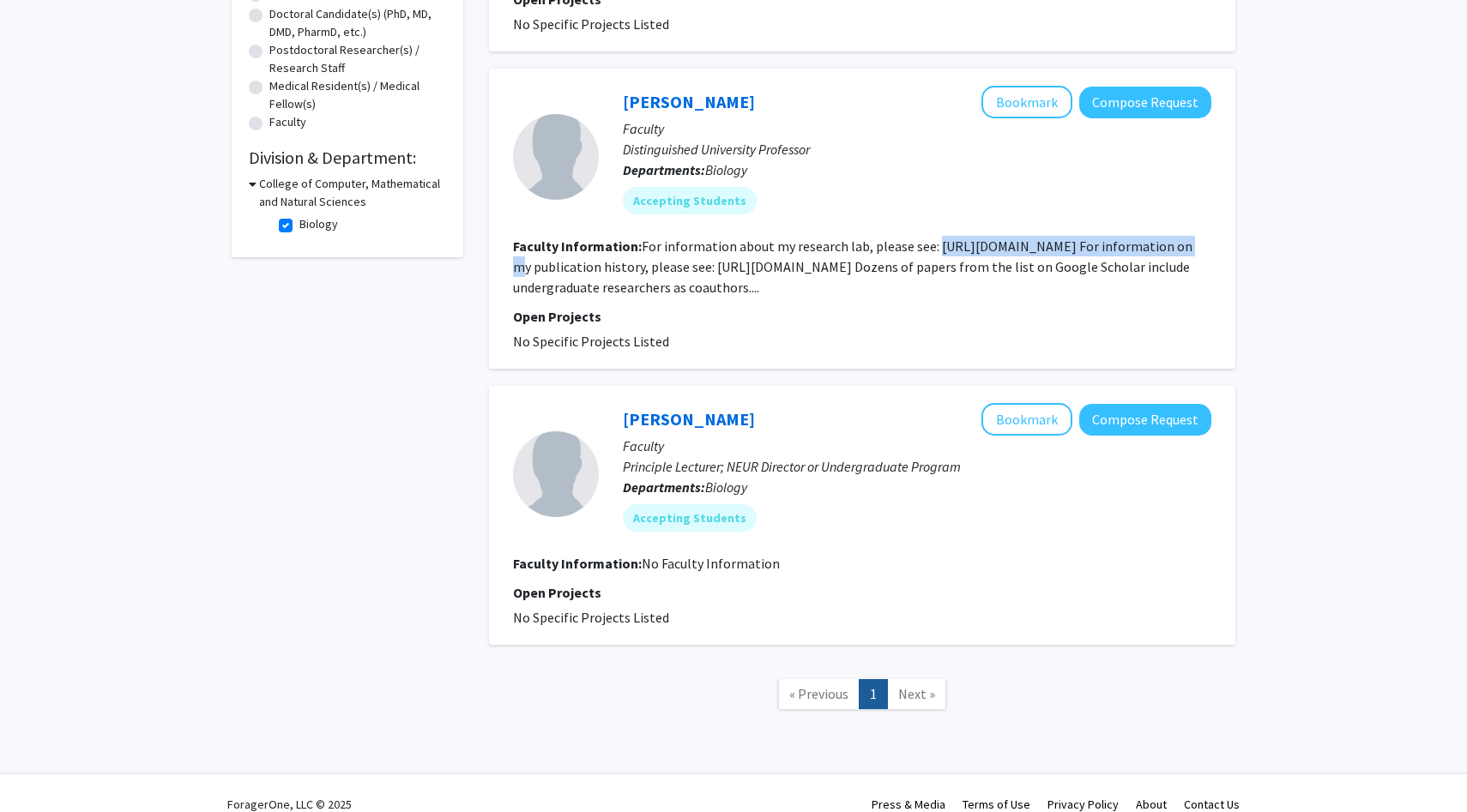
click at [932, 245] on fg-read-more "For information about my research lab, please see: https://science.umd.edu/biol…" at bounding box center [853, 267] width 680 height 59
copy fg-read-more "https://science.umd.edu/biology/faganlab/"
click at [299, 221] on label "Biology" at bounding box center [318, 223] width 39 height 18
click at [299, 221] on input "Biology" at bounding box center [305, 221] width 11 height 11
checkbox input "false"
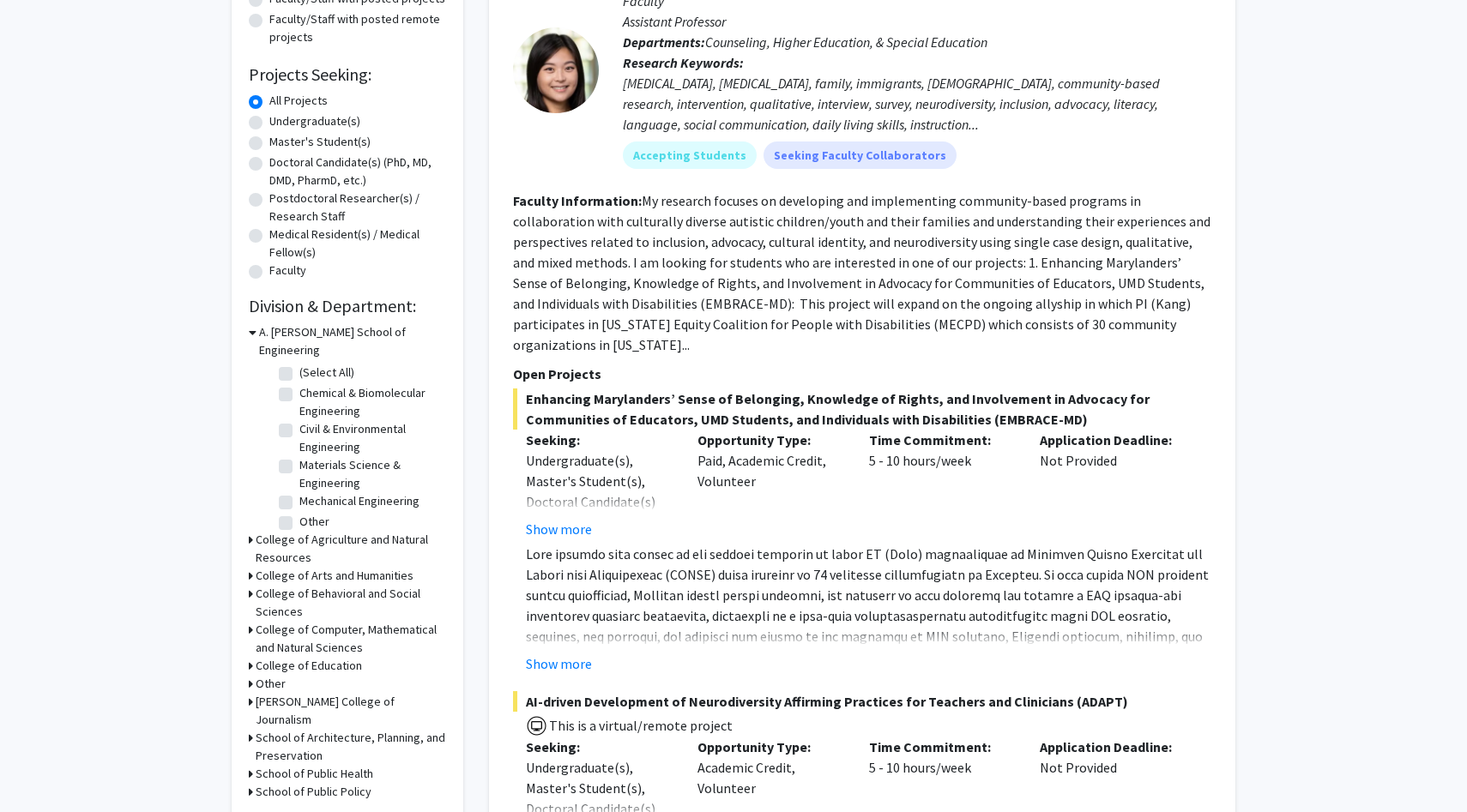
scroll to position [241, 0]
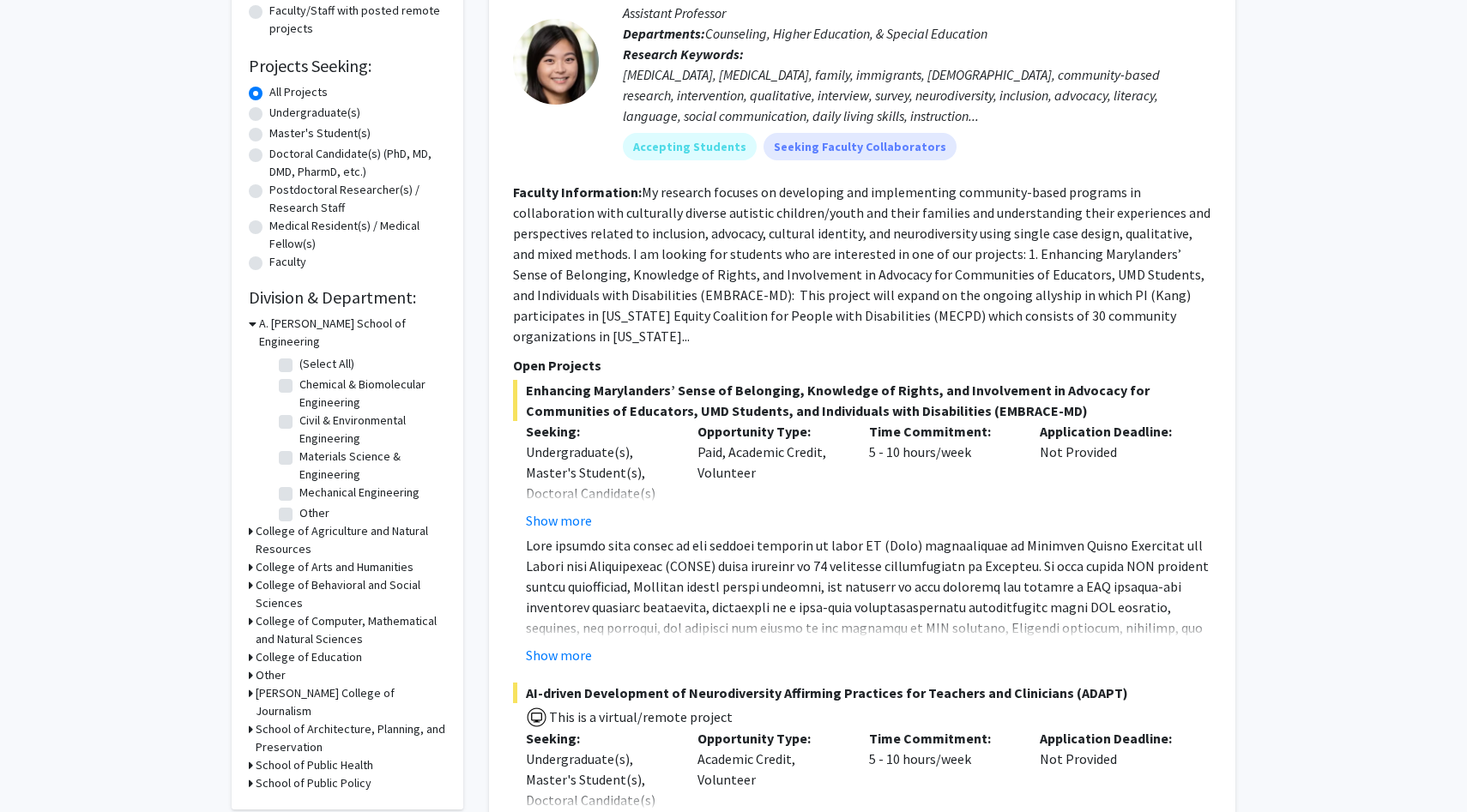
click at [288, 612] on h3 "College of Computer, Mathematical and Natural Sciences" at bounding box center [350, 630] width 190 height 36
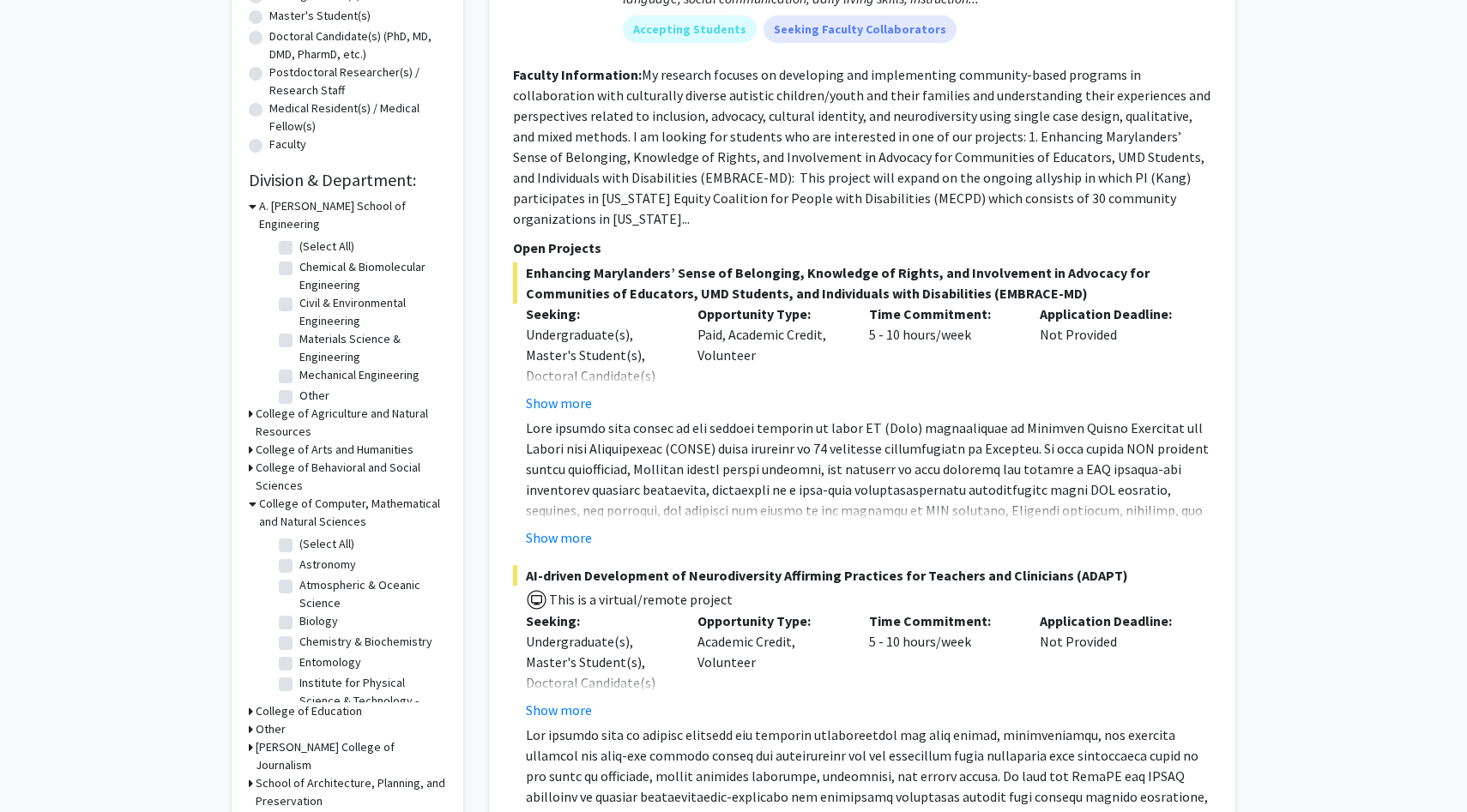
scroll to position [360, 0]
click at [299, 632] on label "Chemistry & Biochemistry" at bounding box center [365, 641] width 133 height 18
click at [299, 632] on input "Chemistry & Biochemistry" at bounding box center [305, 638] width 11 height 11
checkbox input "true"
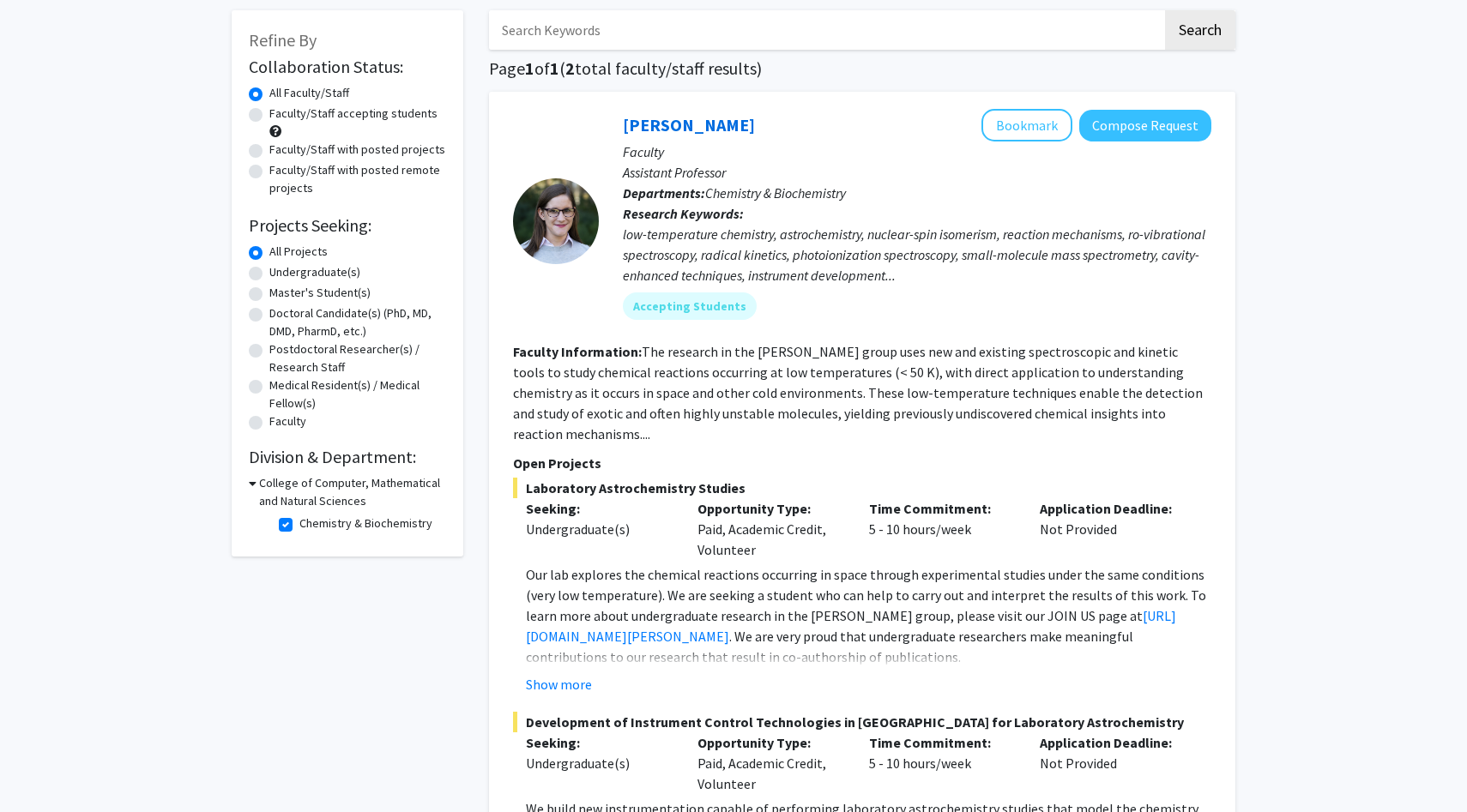
scroll to position [84, 0]
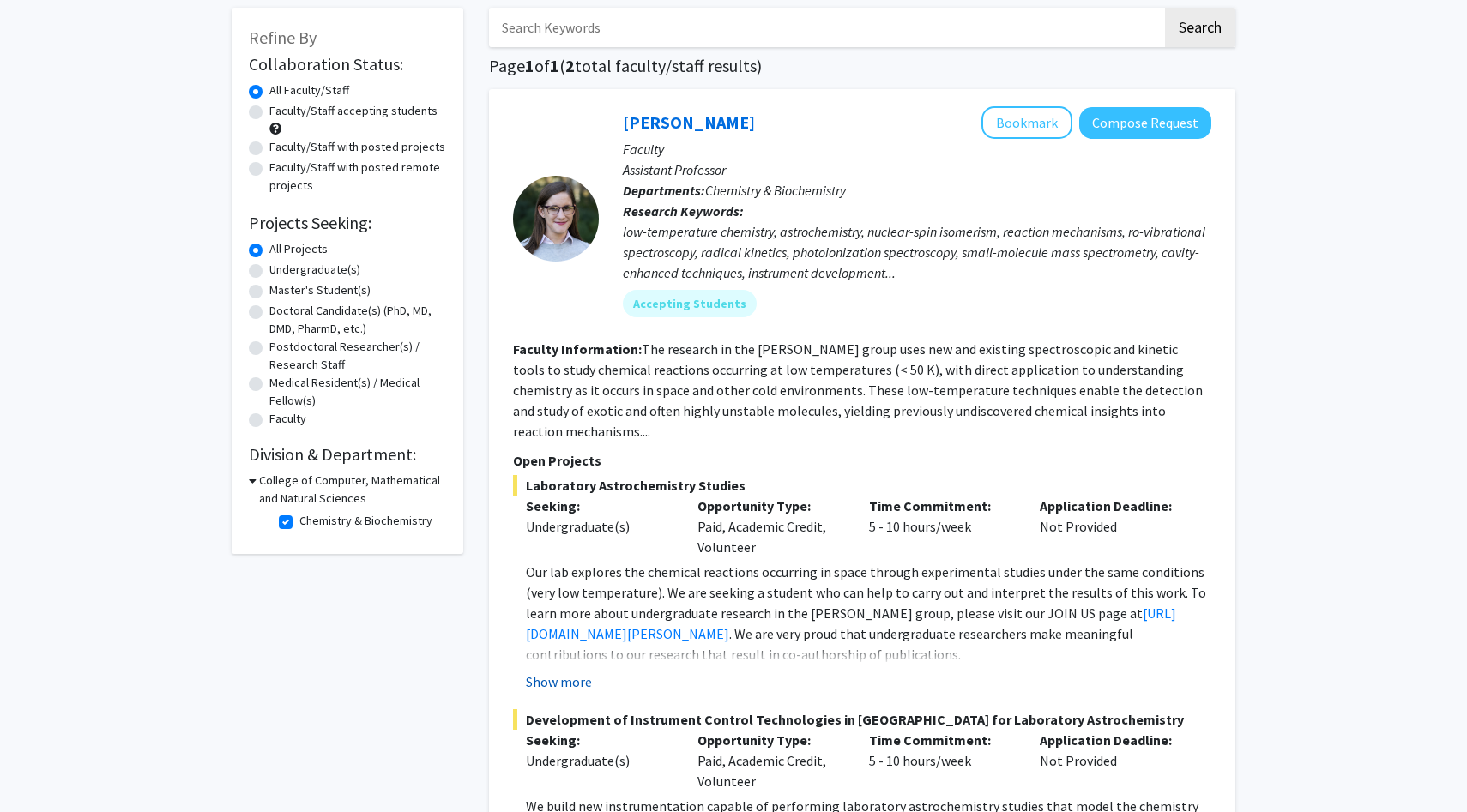
click at [539, 672] on button "Show more" at bounding box center [559, 682] width 66 height 21
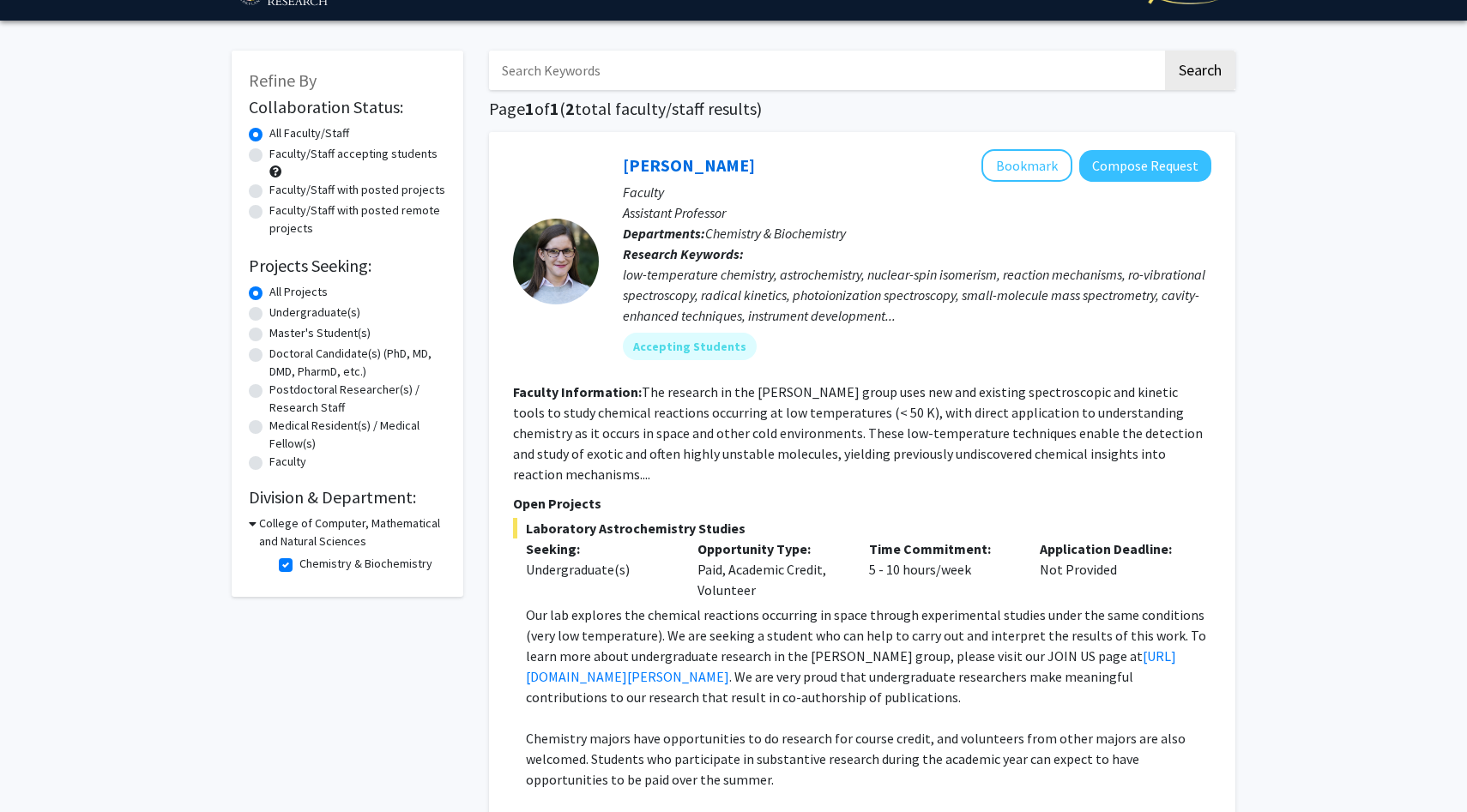
scroll to position [57, 0]
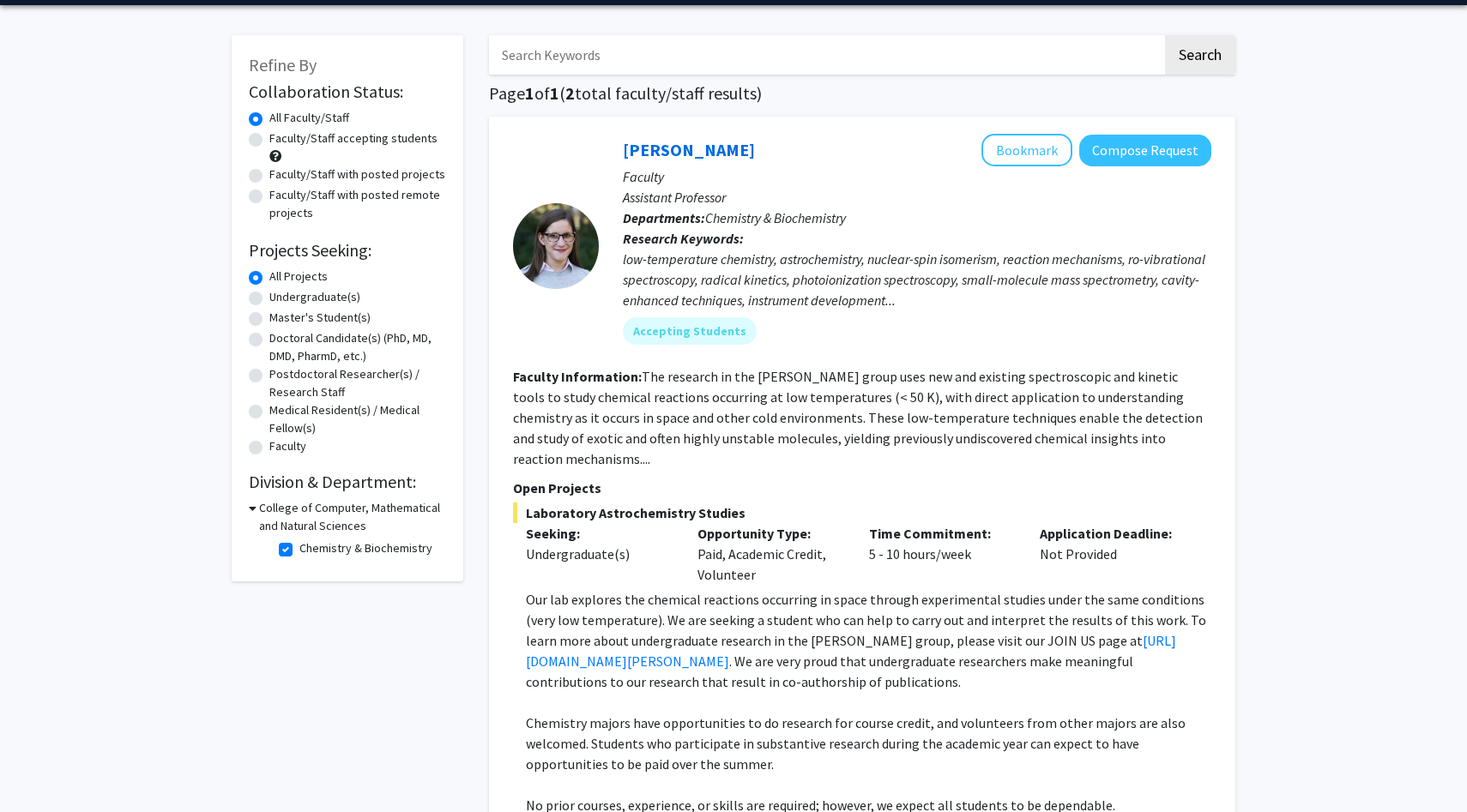
click at [299, 554] on label "Chemistry & Biochemistry" at bounding box center [365, 548] width 133 height 18
click at [299, 551] on input "Chemistry & Biochemistry" at bounding box center [305, 545] width 11 height 11
checkbox input "false"
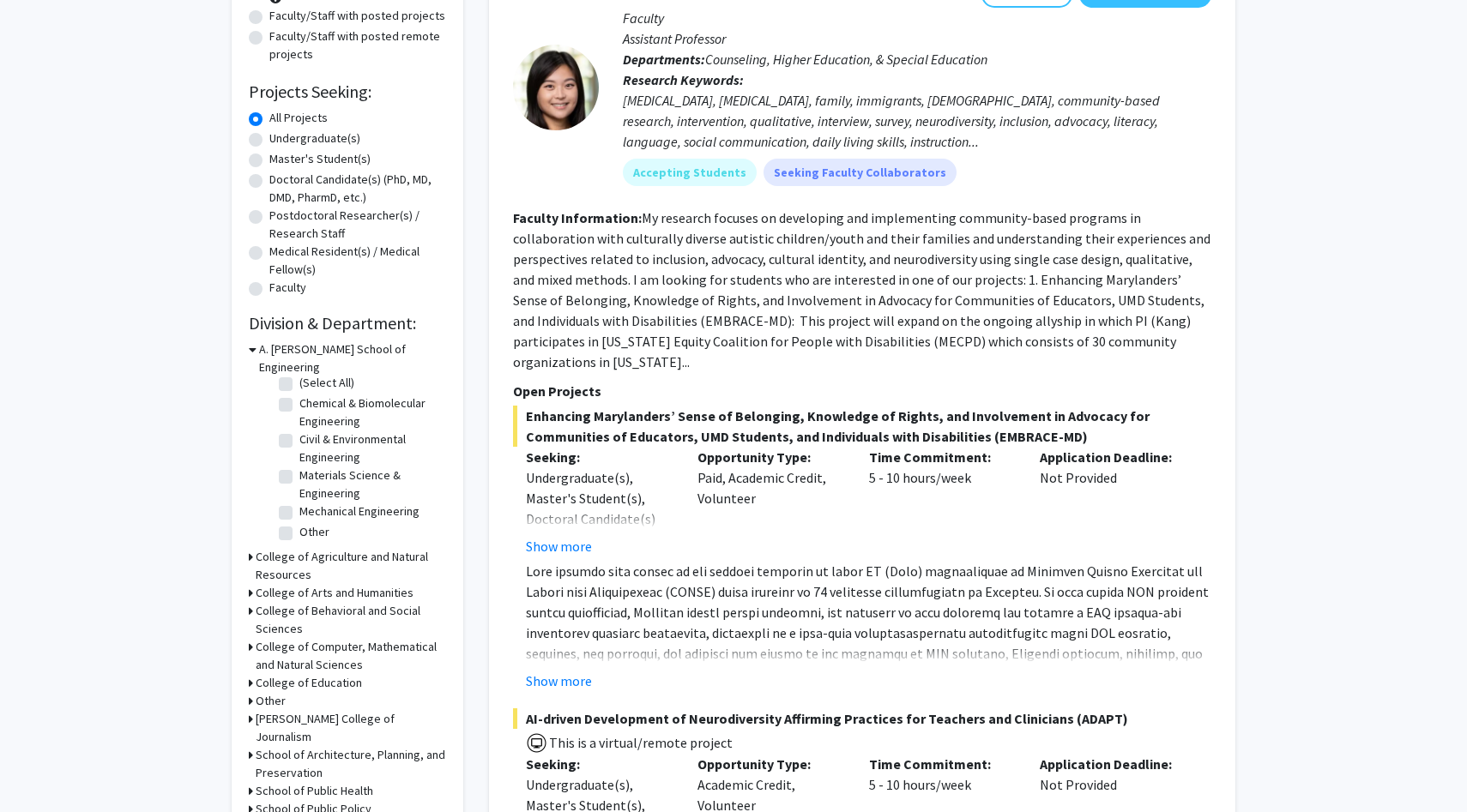
scroll to position [216, 0]
click at [256, 637] on h3 "College of Computer, Mathematical and Natural Sciences" at bounding box center [350, 655] width 190 height 36
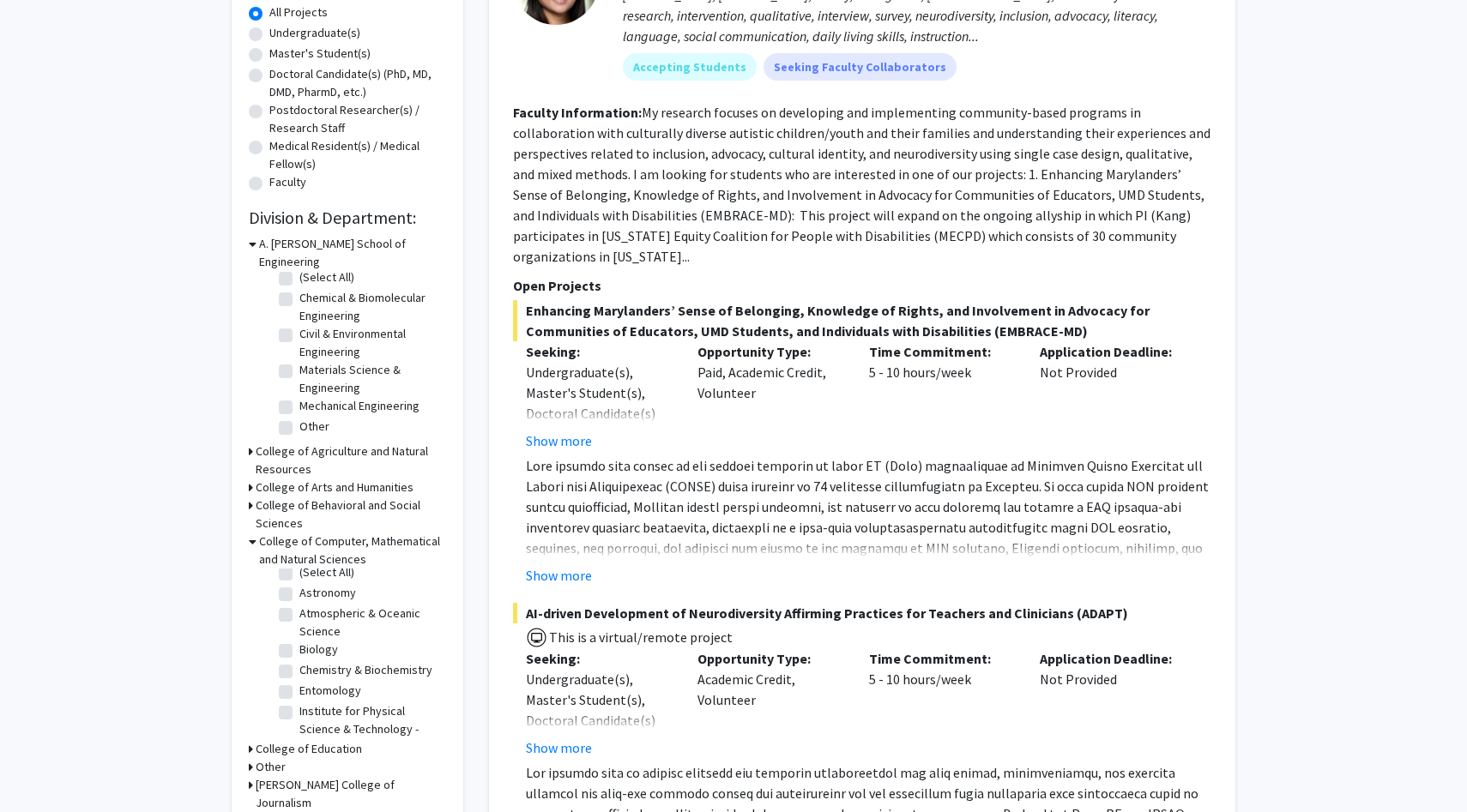
scroll to position [0, 0]
click at [299, 573] on label "(Select All)" at bounding box center [327, 581] width 55 height 18
click at [299, 573] on input "(Select All)" at bounding box center [305, 578] width 11 height 11
checkbox input "true"
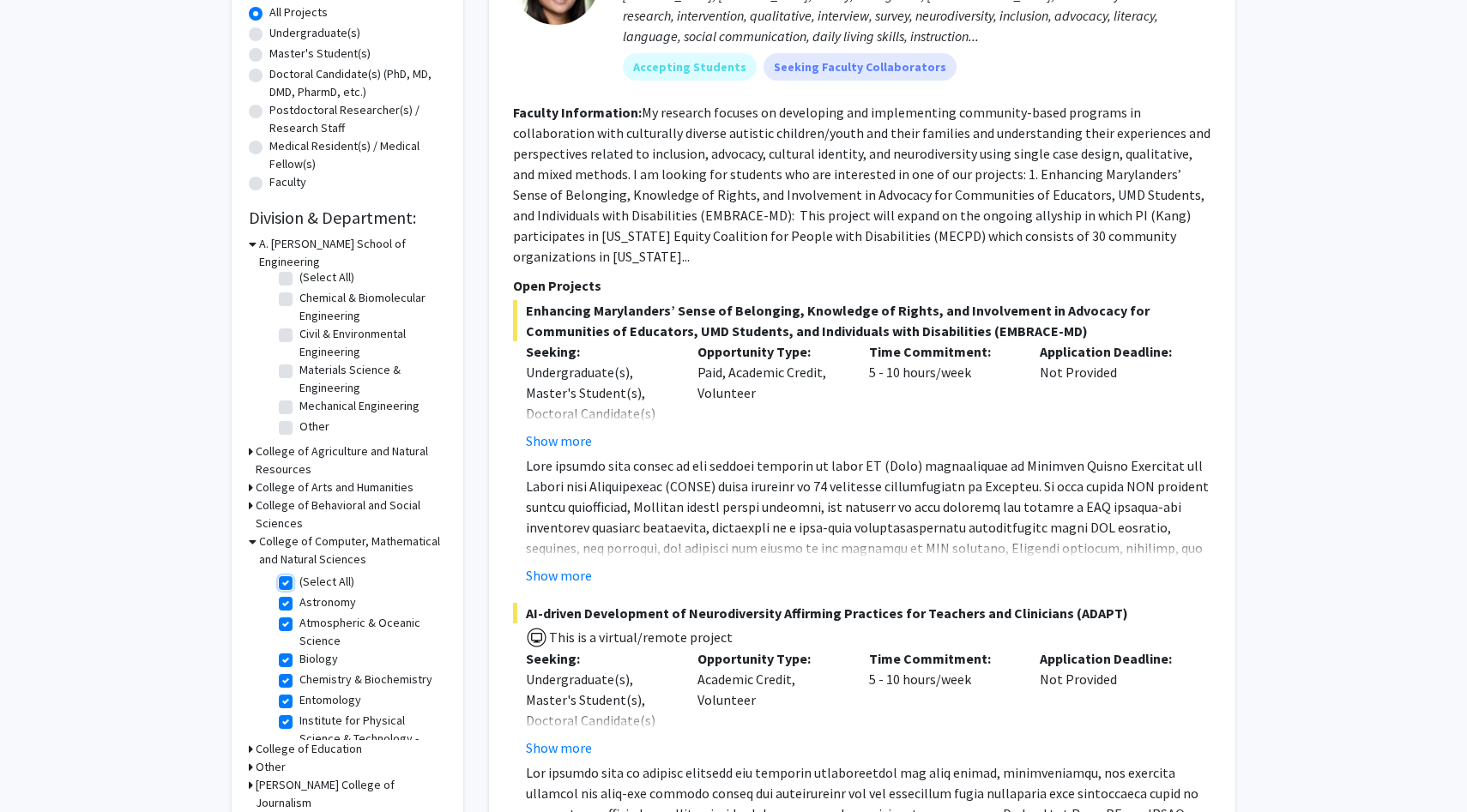
checkbox input "true"
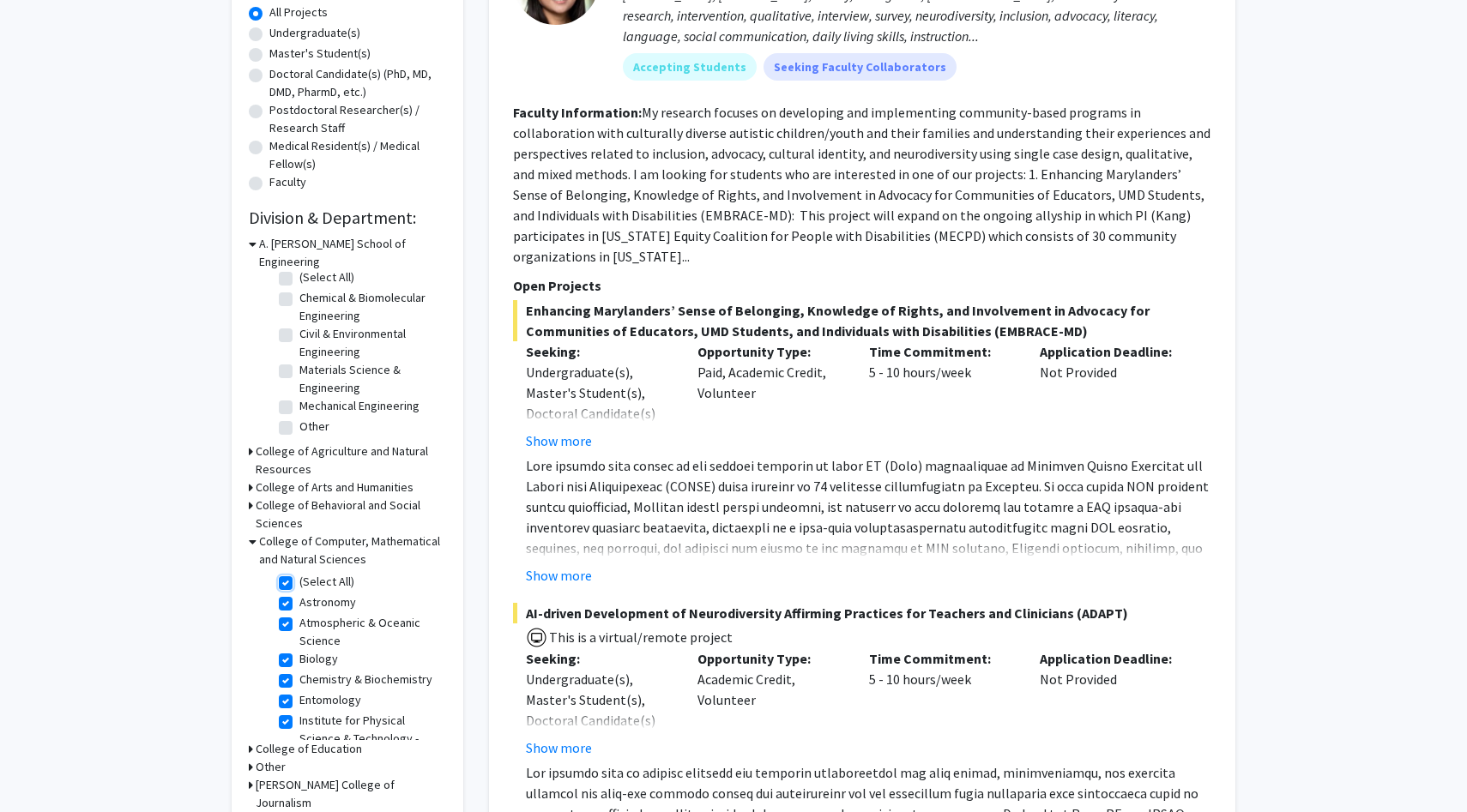
checkbox input "true"
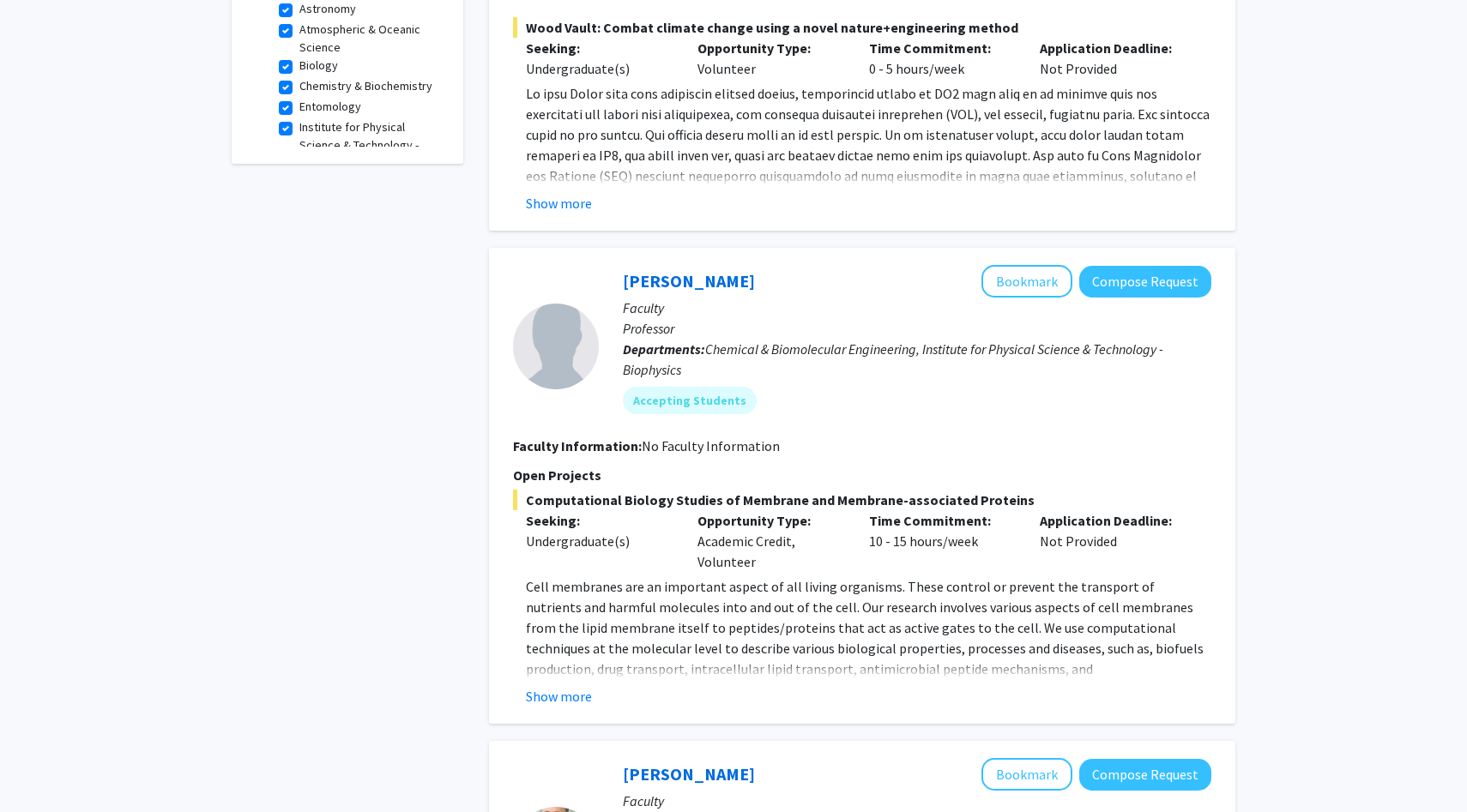
scroll to position [659, 0]
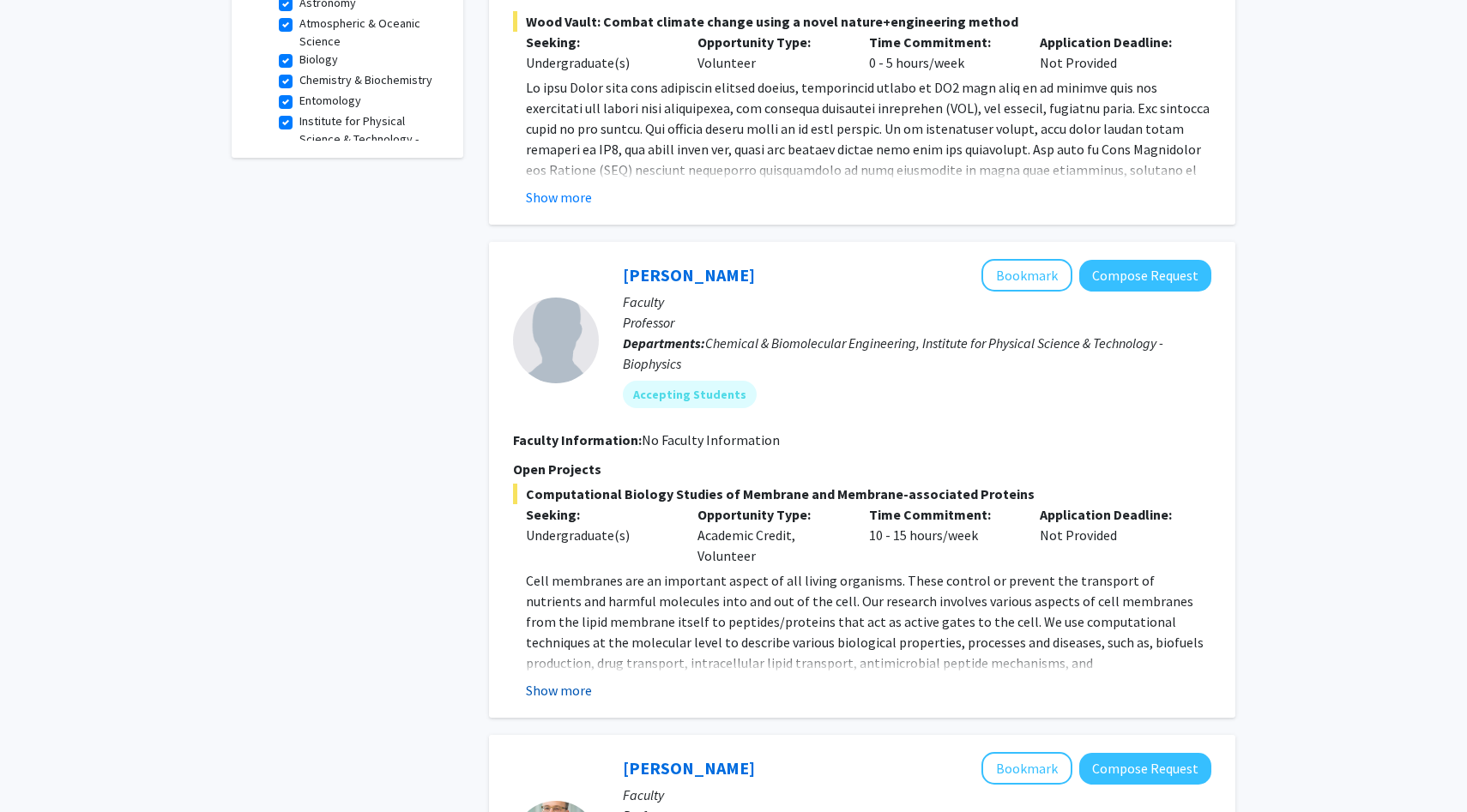
click at [548, 681] on button "Show more" at bounding box center [559, 691] width 66 height 21
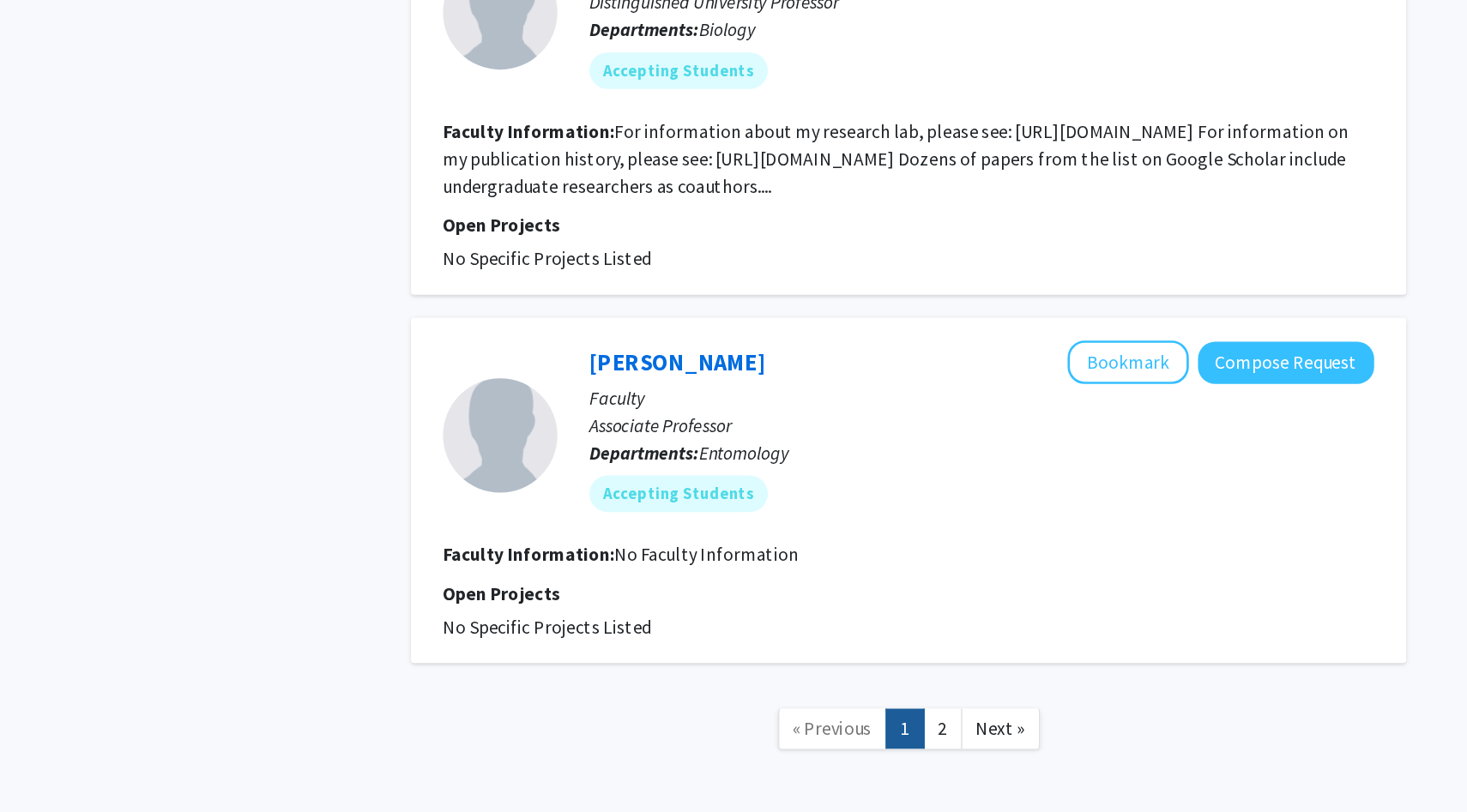
scroll to position [4288, 0]
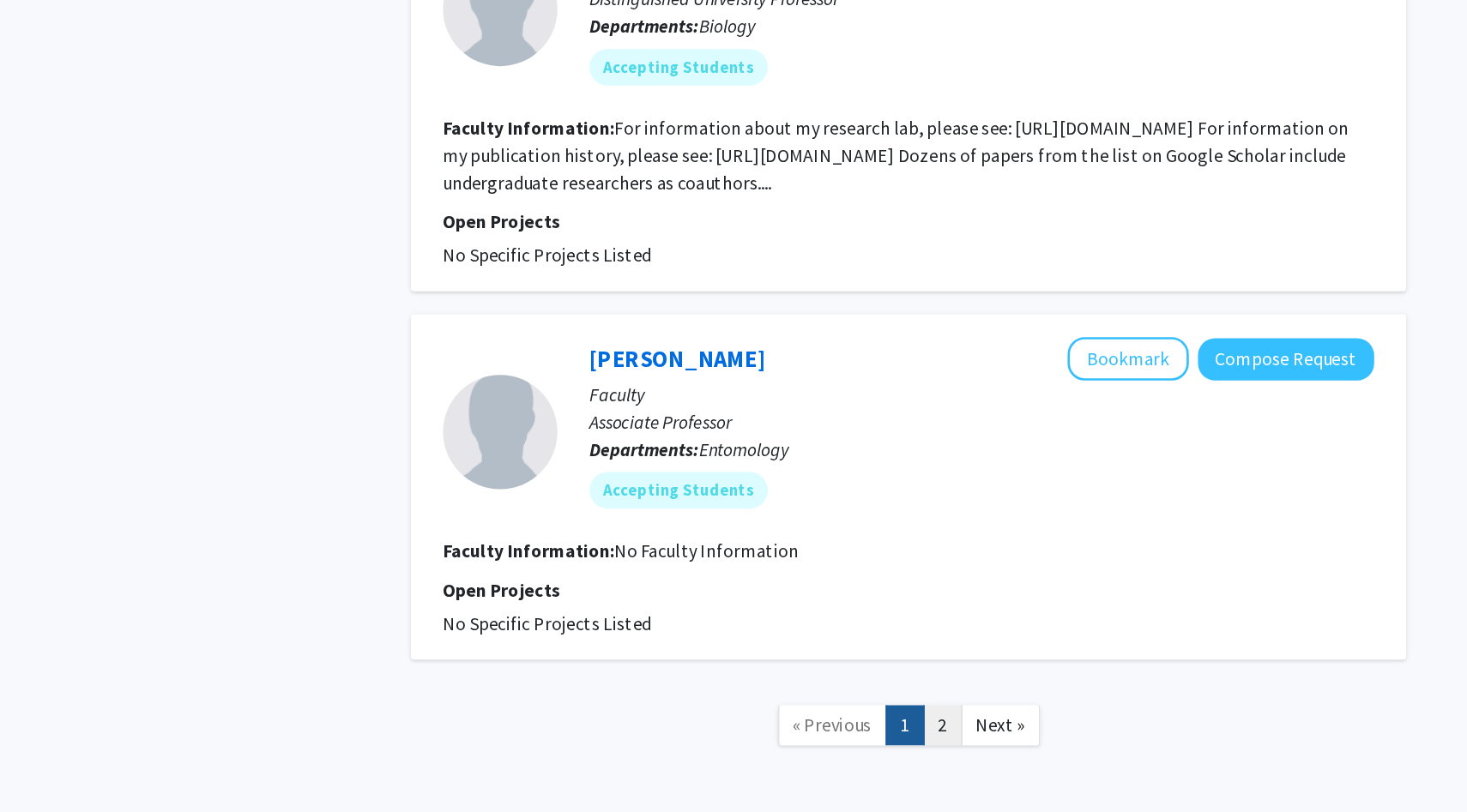
click at [883, 732] on link "2" at bounding box center [888, 747] width 29 height 30
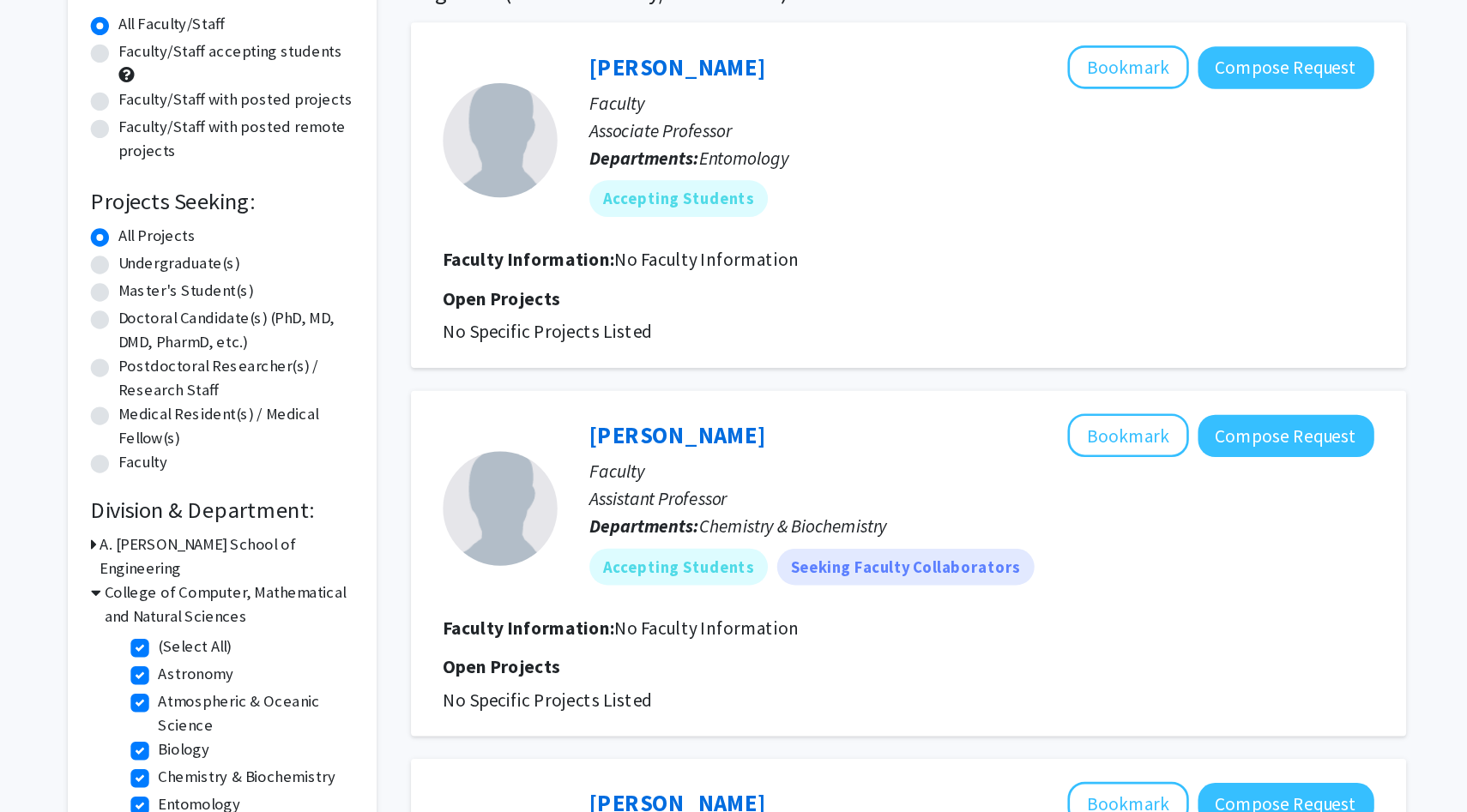
scroll to position [143, 0]
